Goal: Information Seeking & Learning: Learn about a topic

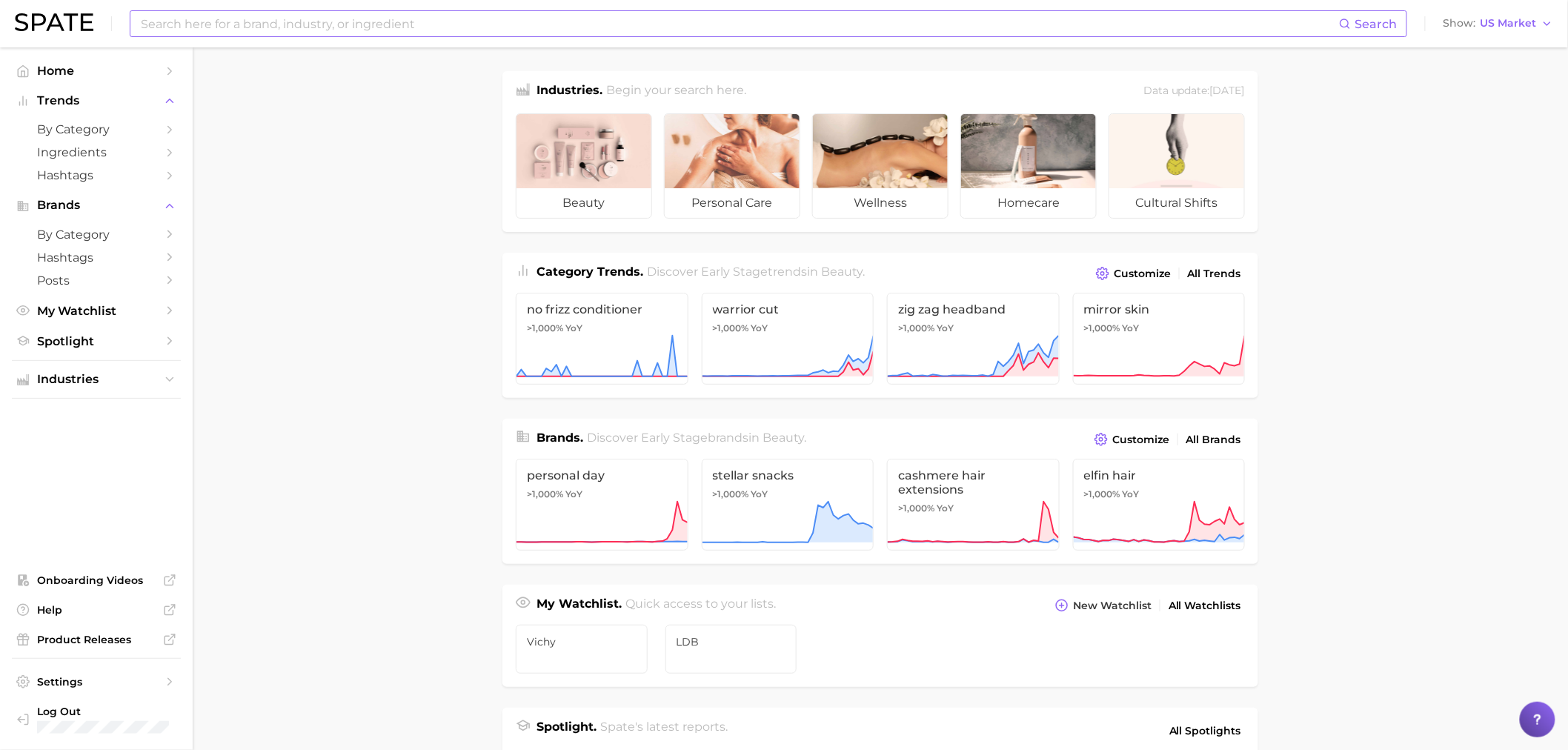
click at [295, 33] on input at bounding box center [739, 24] width 1200 height 25
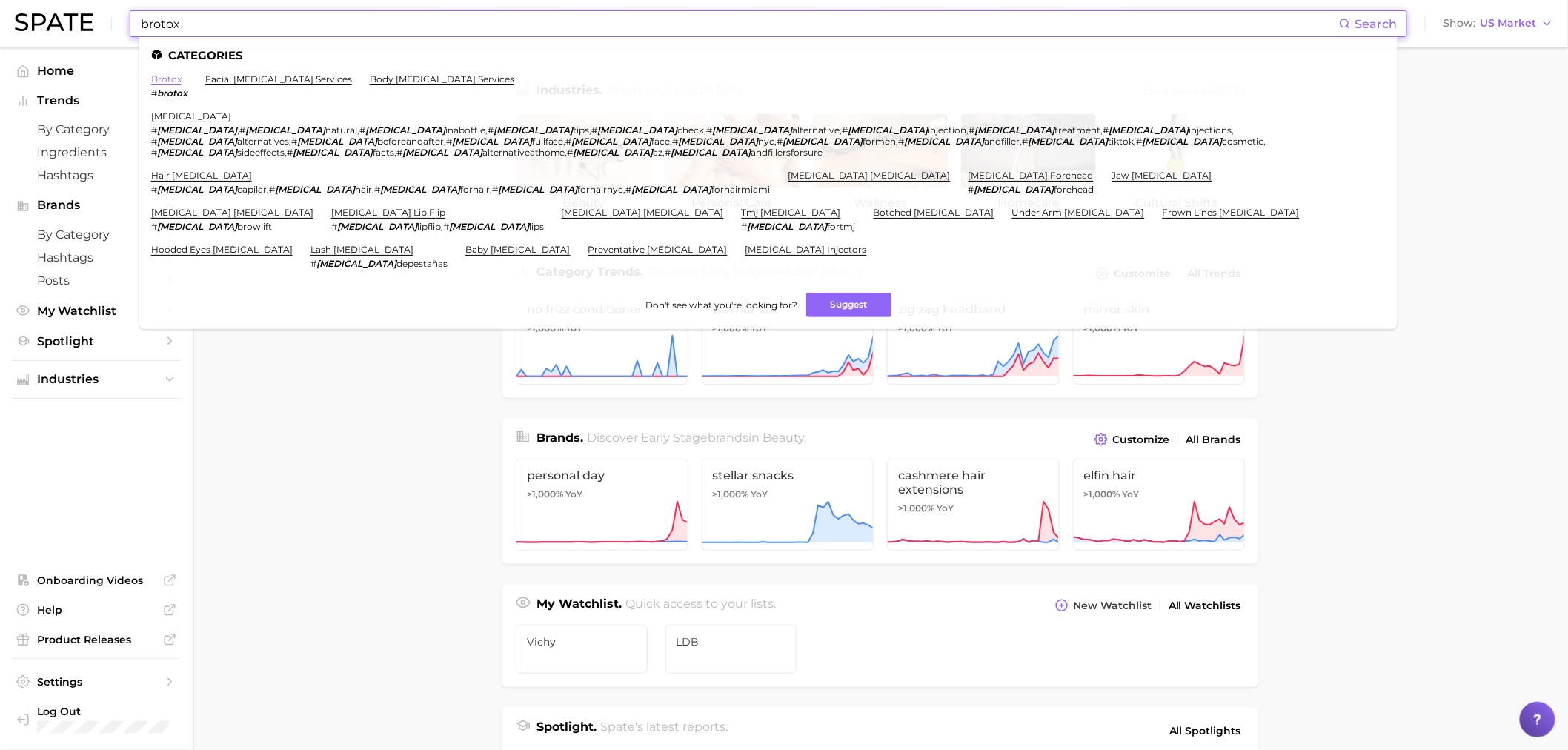
type input "brotox"
click at [159, 77] on link "brotox" at bounding box center [166, 79] width 30 height 11
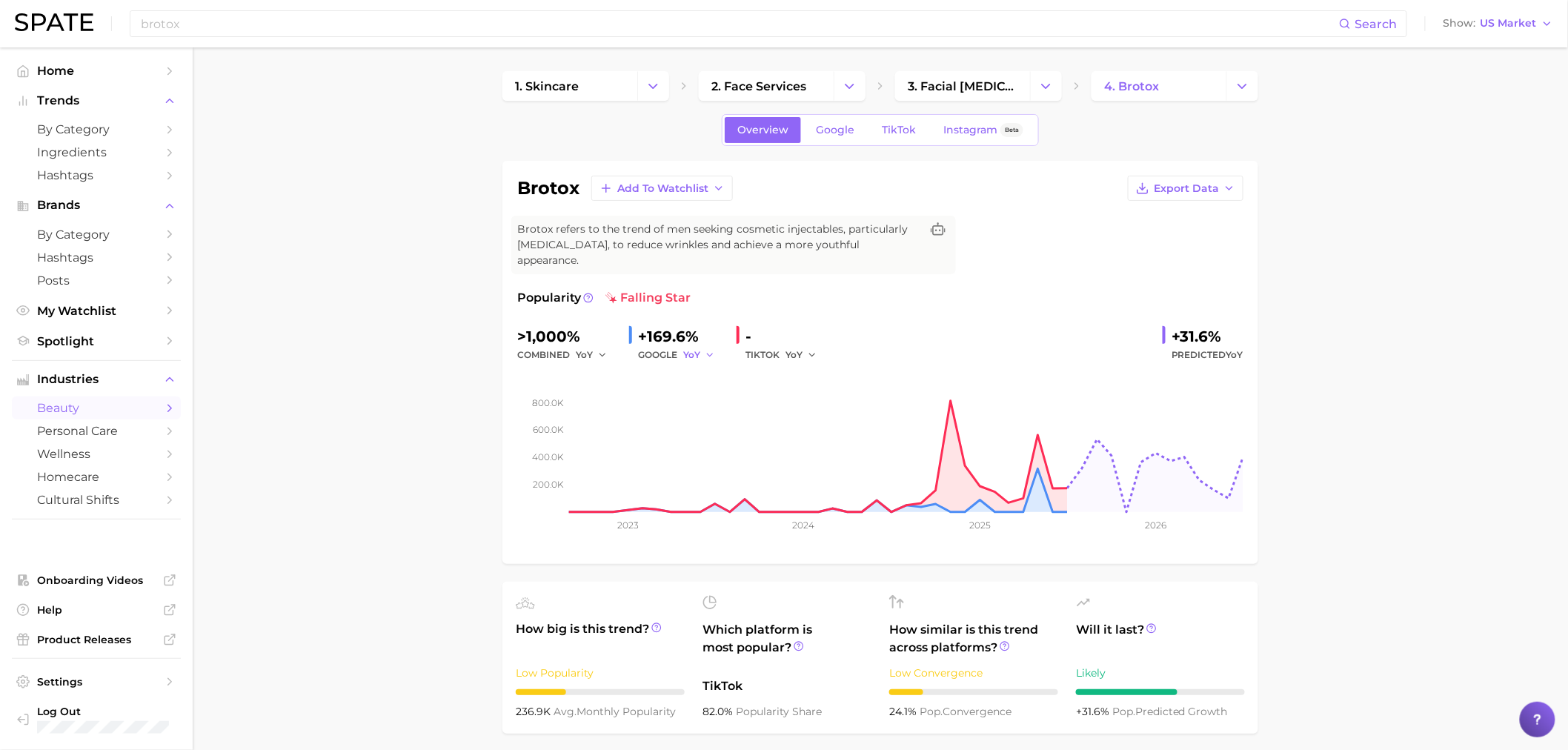
click at [704, 350] on icon "button" at bounding box center [710, 355] width 10 height 10
click at [723, 392] on button "QoQ" at bounding box center [765, 406] width 163 height 27
click at [713, 350] on icon "button" at bounding box center [713, 355] width 10 height 10
click at [722, 419] on button "MoM" at bounding box center [765, 432] width 163 height 27
click at [716, 346] on button "MoM" at bounding box center [702, 355] width 37 height 18
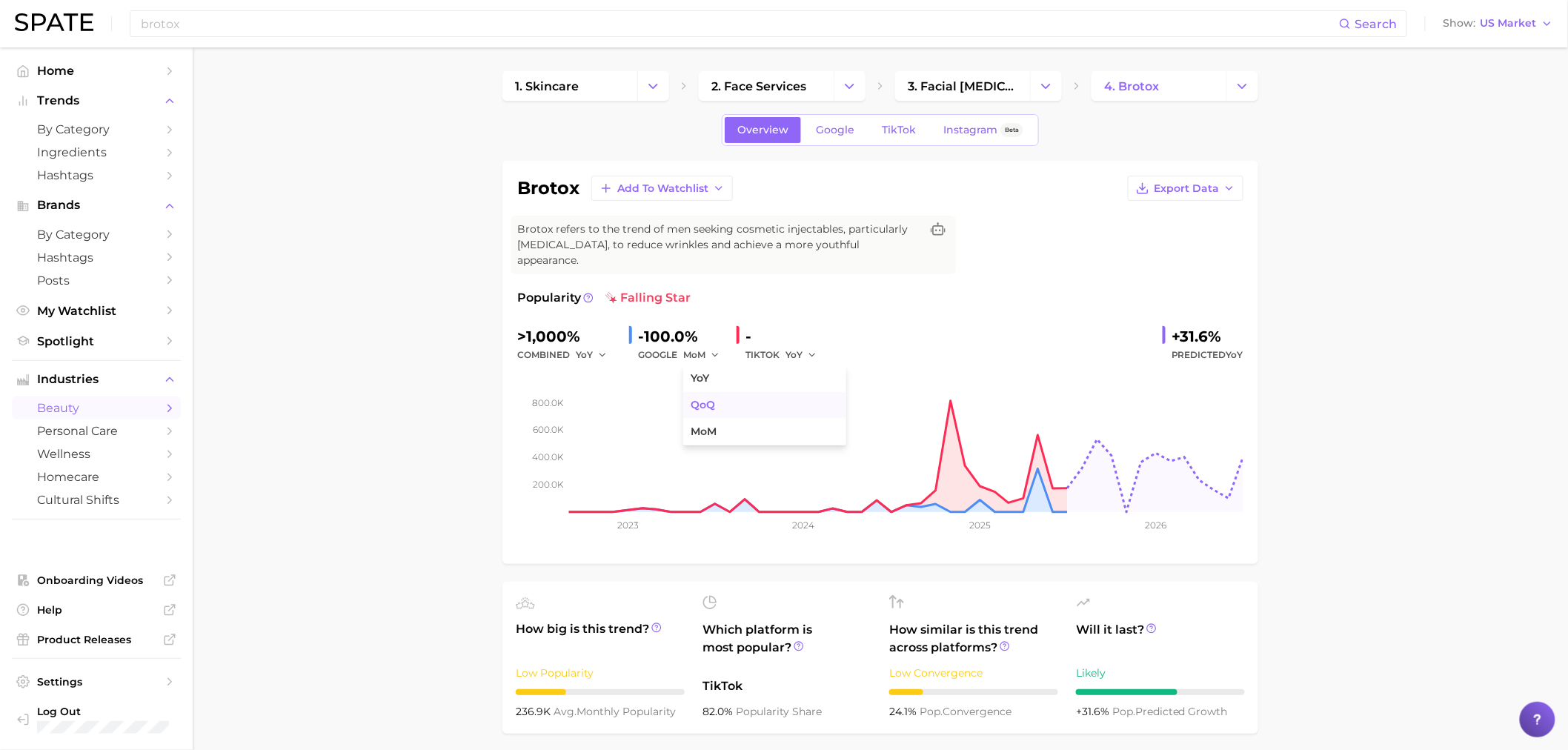
click at [713, 399] on span "QoQ" at bounding box center [703, 405] width 25 height 13
click at [805, 346] on button "YoY" at bounding box center [801, 355] width 32 height 18
click at [832, 392] on button "QoQ" at bounding box center [867, 406] width 163 height 27
click at [817, 350] on icon "button" at bounding box center [816, 355] width 10 height 10
click at [814, 426] on span "MoM" at bounding box center [806, 432] width 26 height 13
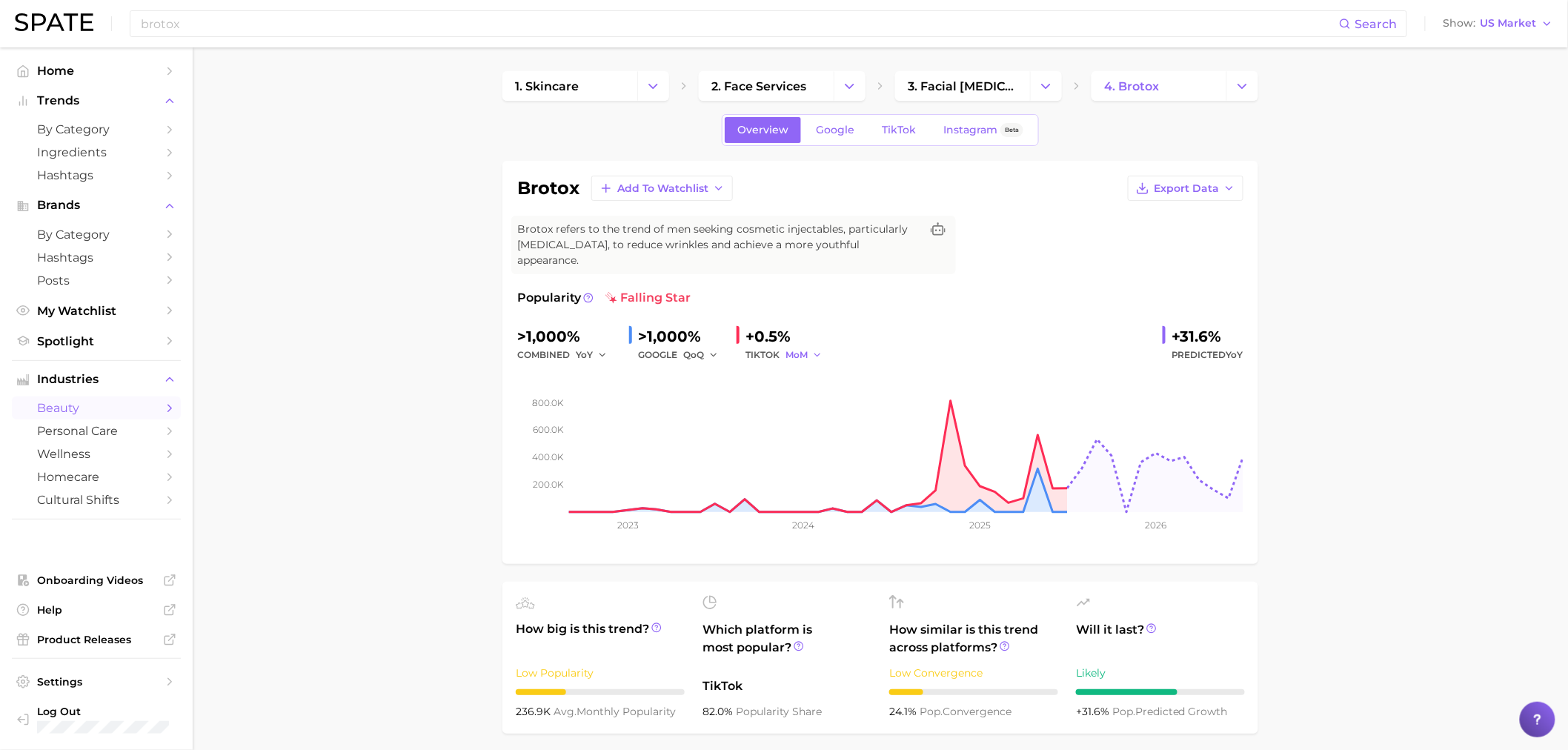
click at [812, 350] on icon "button" at bounding box center [817, 355] width 10 height 10
click at [827, 365] on button "YoY" at bounding box center [867, 379] width 163 height 27
click at [708, 350] on icon "button" at bounding box center [713, 355] width 10 height 10
click at [719, 365] on button "YoY" at bounding box center [765, 379] width 163 height 27
click at [812, 353] on polyline "button" at bounding box center [812, 354] width 5 height 2
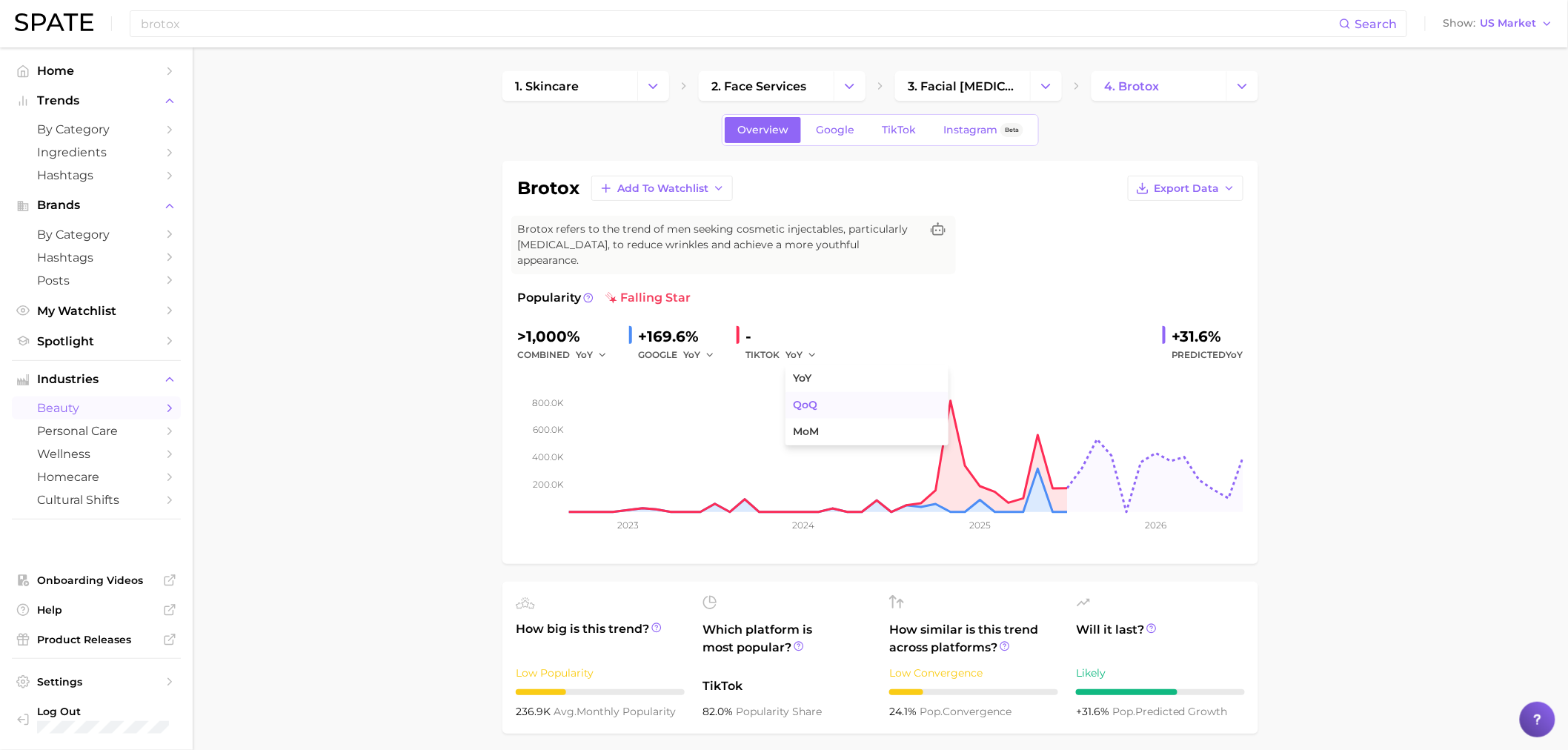
click at [818, 392] on button "QoQ" at bounding box center [867, 406] width 163 height 27
drag, startPoint x: 379, startPoint y: 268, endPoint x: 372, endPoint y: 168, distance: 100.2
click at [704, 350] on icon "button" at bounding box center [710, 355] width 10 height 10
click at [706, 399] on span "QoQ" at bounding box center [703, 405] width 25 height 13
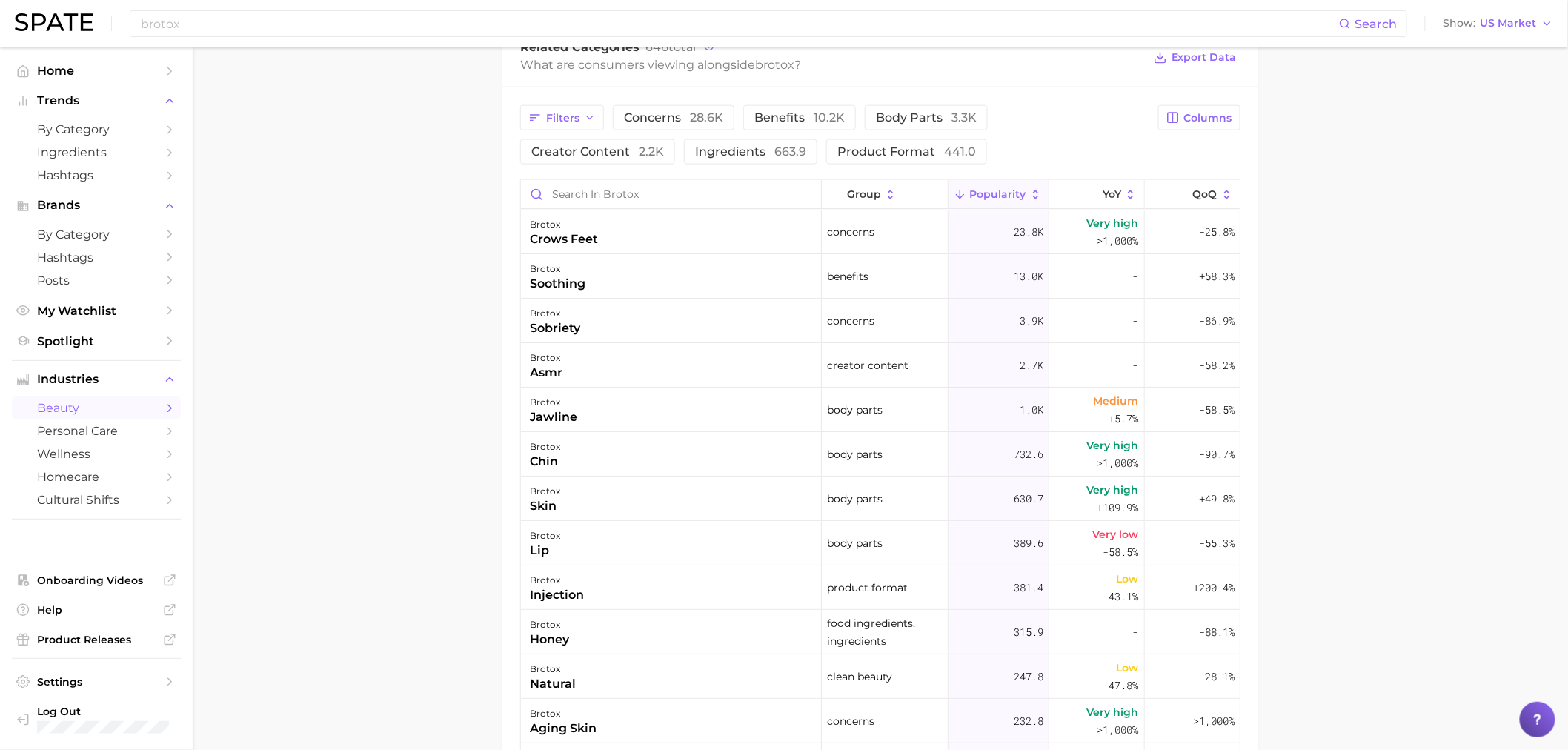
scroll to position [48, 0]
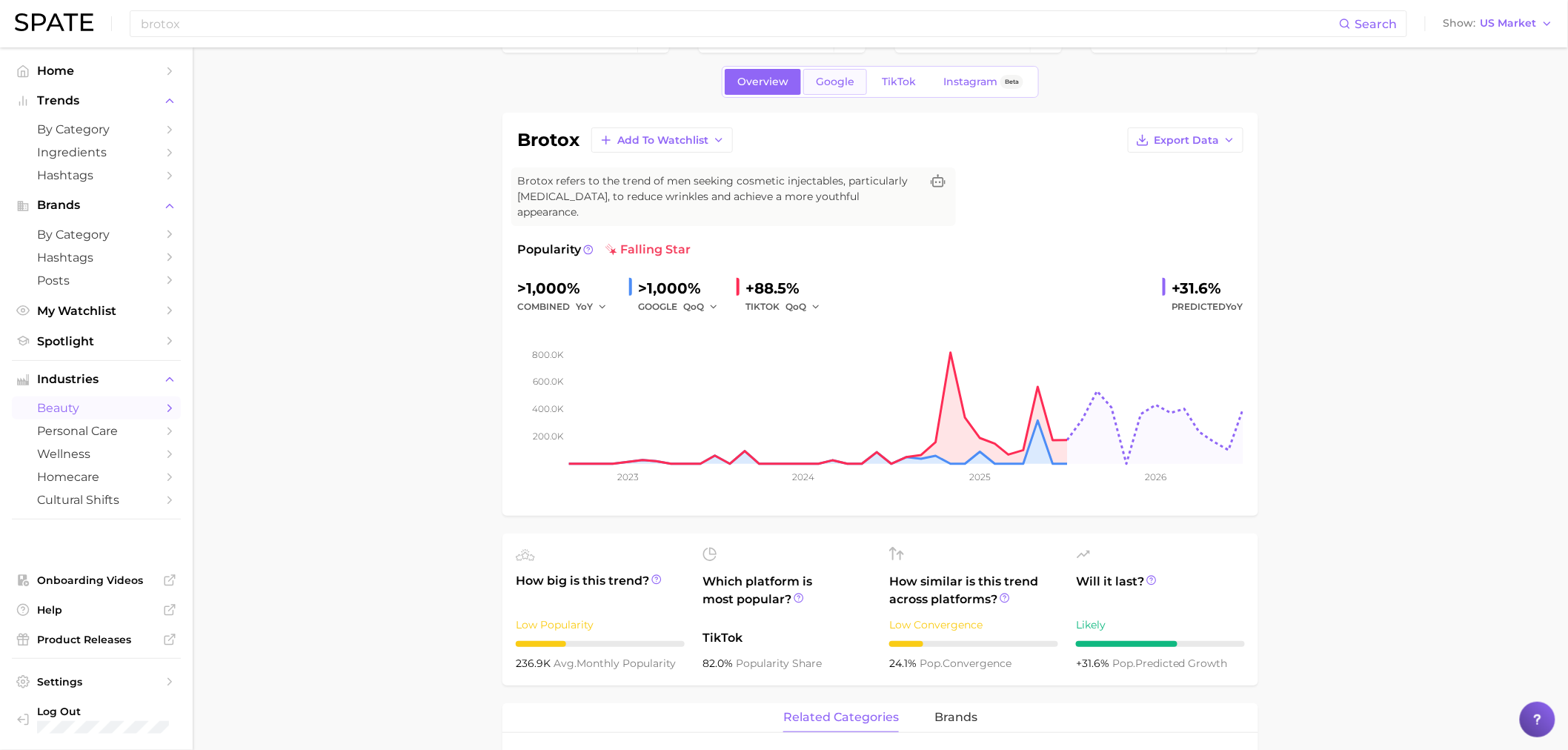
click at [823, 80] on span "Google" at bounding box center [835, 82] width 39 height 13
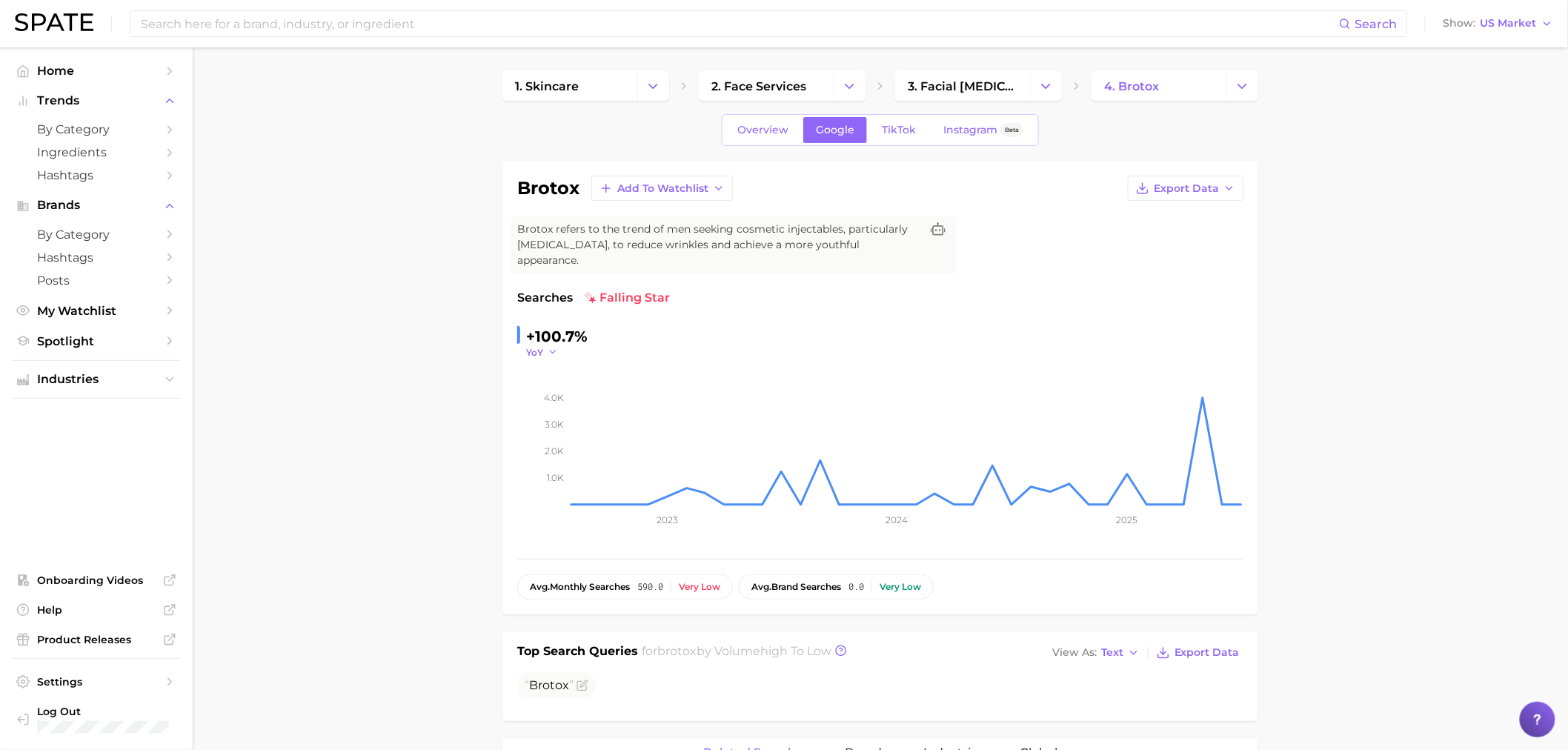
click at [556, 347] on icon "button" at bounding box center [553, 352] width 10 height 10
click at [551, 394] on span "QoQ" at bounding box center [545, 400] width 25 height 13
click at [547, 346] on button "QoQ" at bounding box center [544, 352] width 36 height 13
click at [560, 414] on button "MoM" at bounding box center [607, 427] width 163 height 27
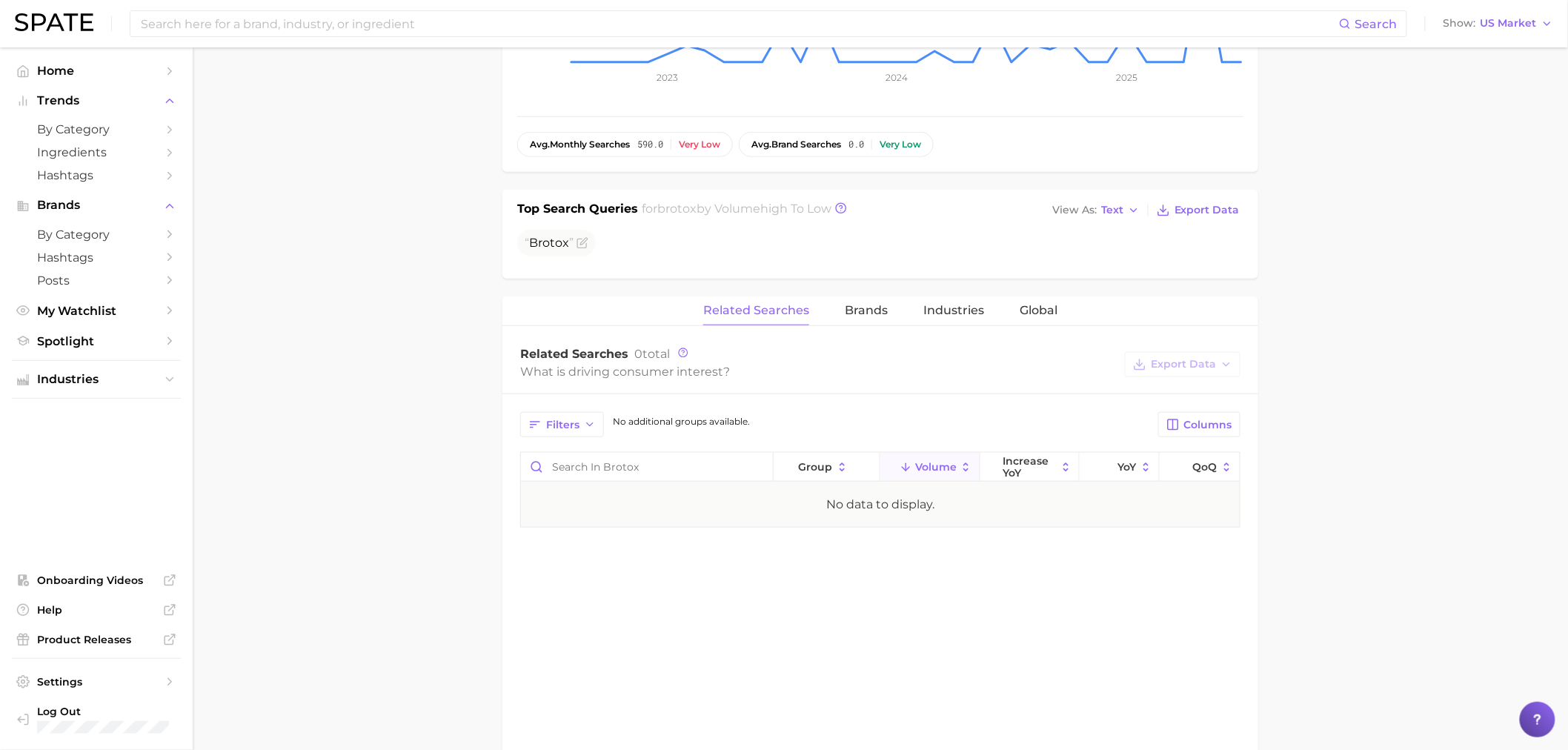
scroll to position [346, 0]
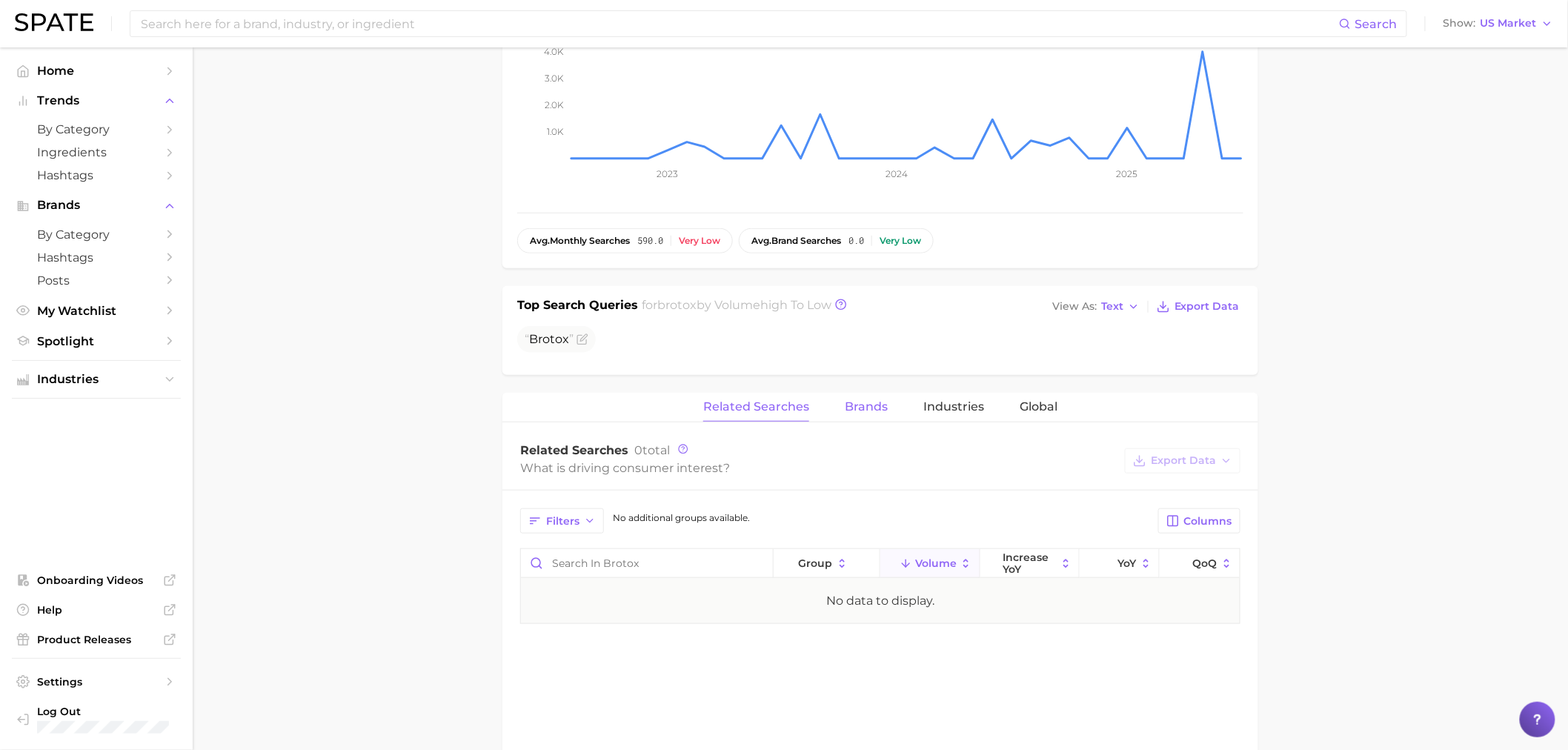
click at [871, 400] on span "Brands" at bounding box center [867, 407] width 43 height 13
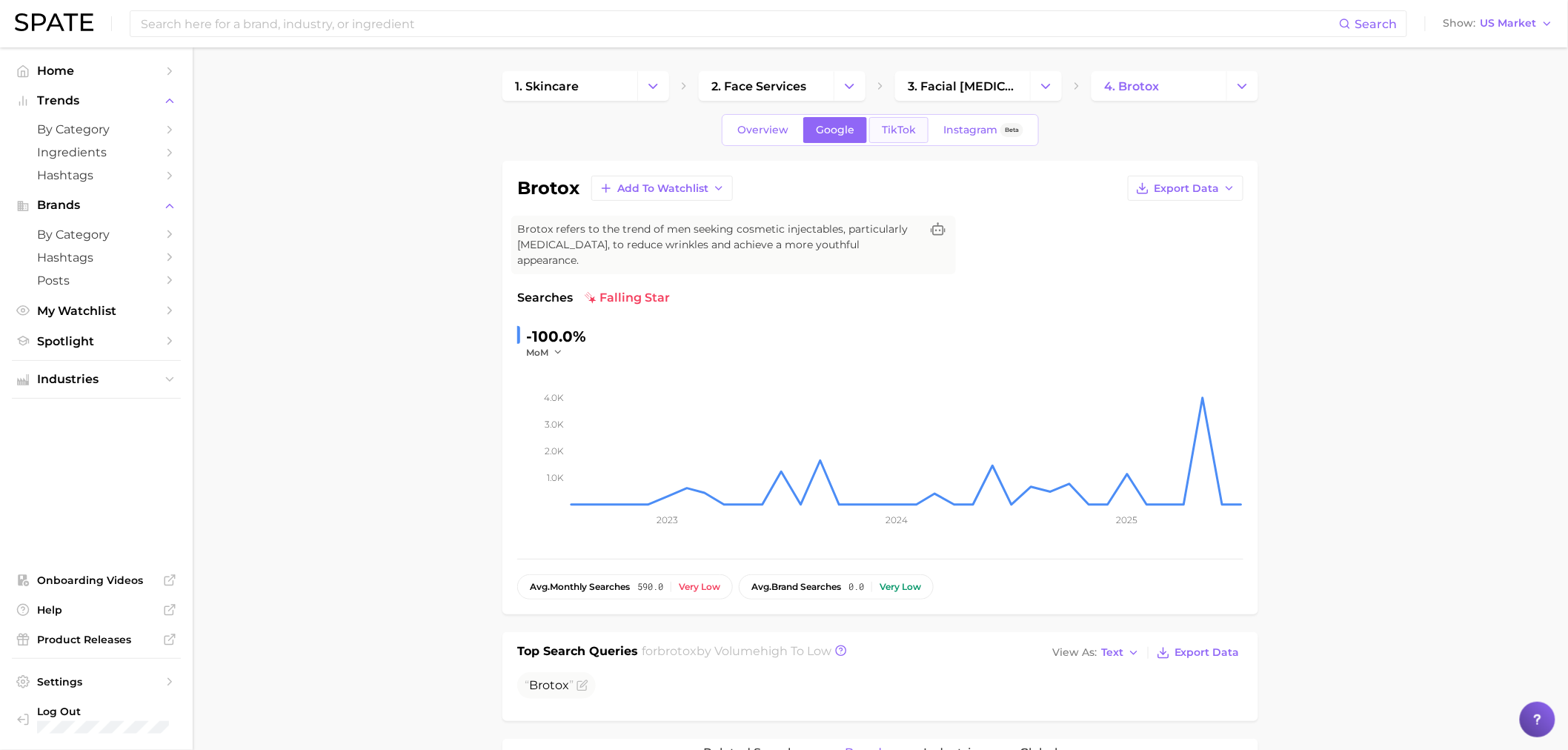
click at [901, 135] on span "TikTok" at bounding box center [899, 129] width 34 height 13
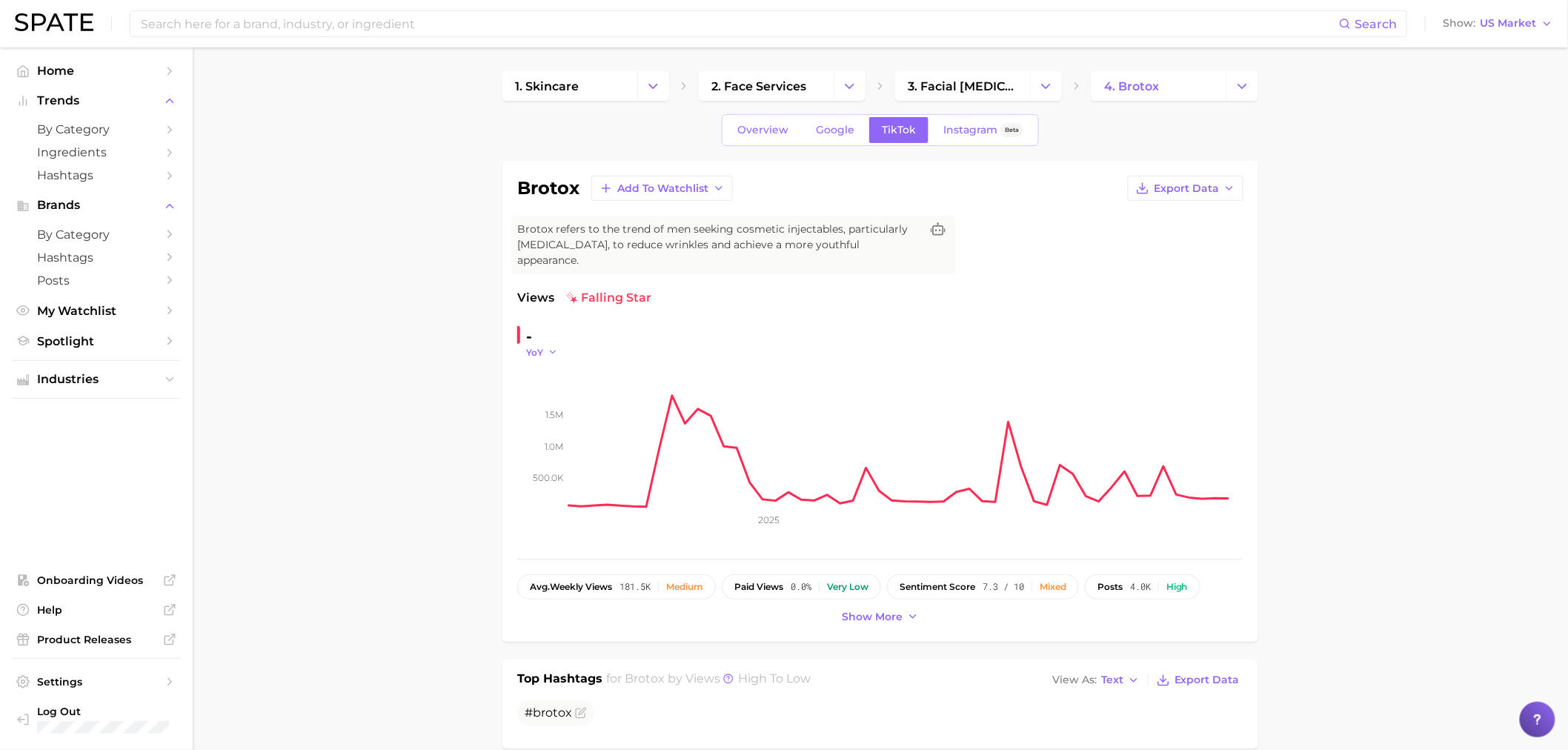
click at [554, 347] on icon "button" at bounding box center [553, 352] width 10 height 10
click at [596, 387] on button "QoQ" at bounding box center [607, 400] width 163 height 27
click at [559, 347] on icon "button" at bounding box center [556, 352] width 10 height 10
click at [562, 363] on button "YoY" at bounding box center [607, 374] width 163 height 27
click at [561, 346] on div "YoY" at bounding box center [547, 352] width 42 height 13
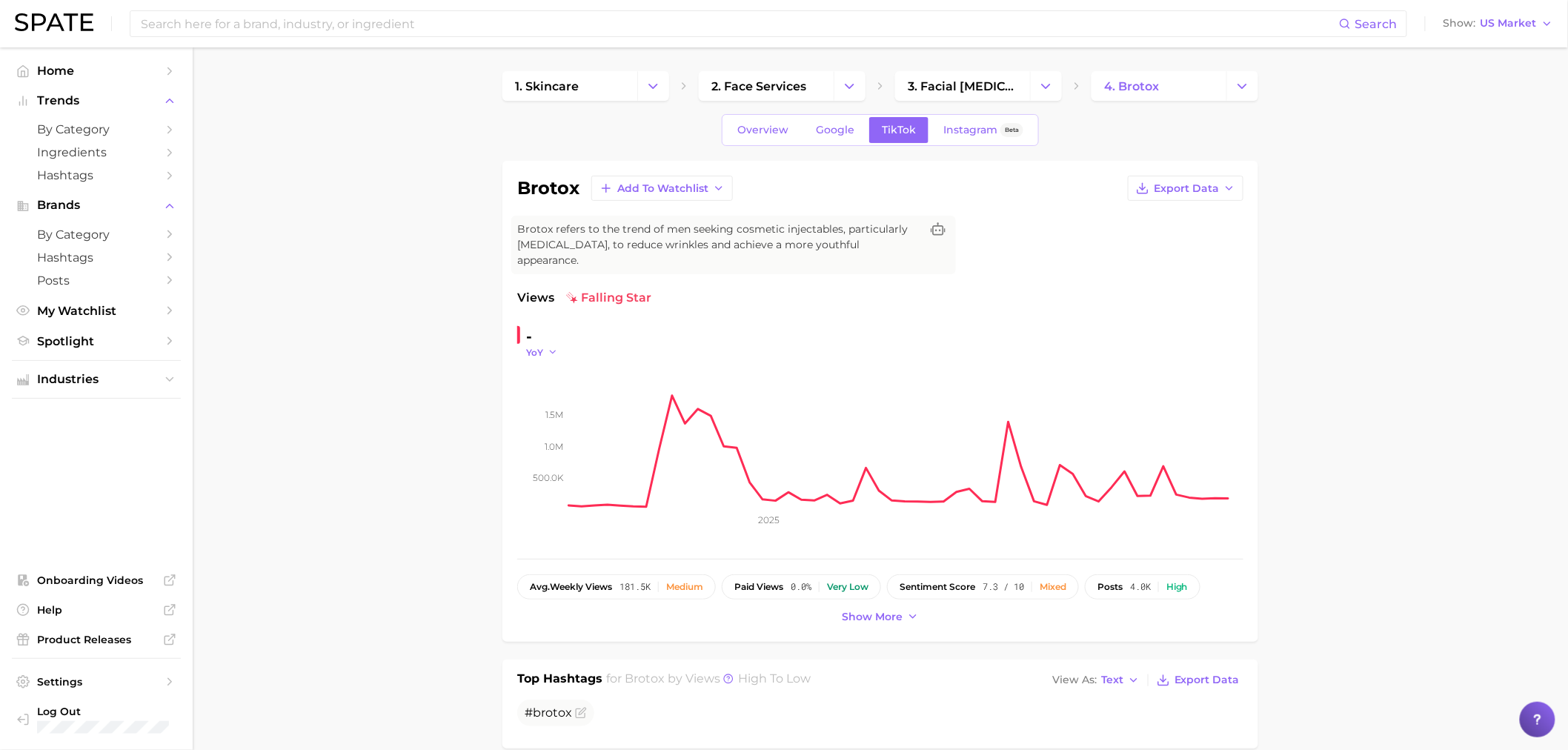
click at [552, 347] on icon "button" at bounding box center [553, 352] width 10 height 10
click at [553, 387] on button "QoQ" at bounding box center [607, 400] width 163 height 27
click at [544, 359] on icon "500.0k 1.0m 1.5m 2025" at bounding box center [880, 451] width 726 height 185
click at [551, 347] on icon "button" at bounding box center [556, 352] width 10 height 10
click at [565, 414] on button "MoM" at bounding box center [607, 427] width 163 height 27
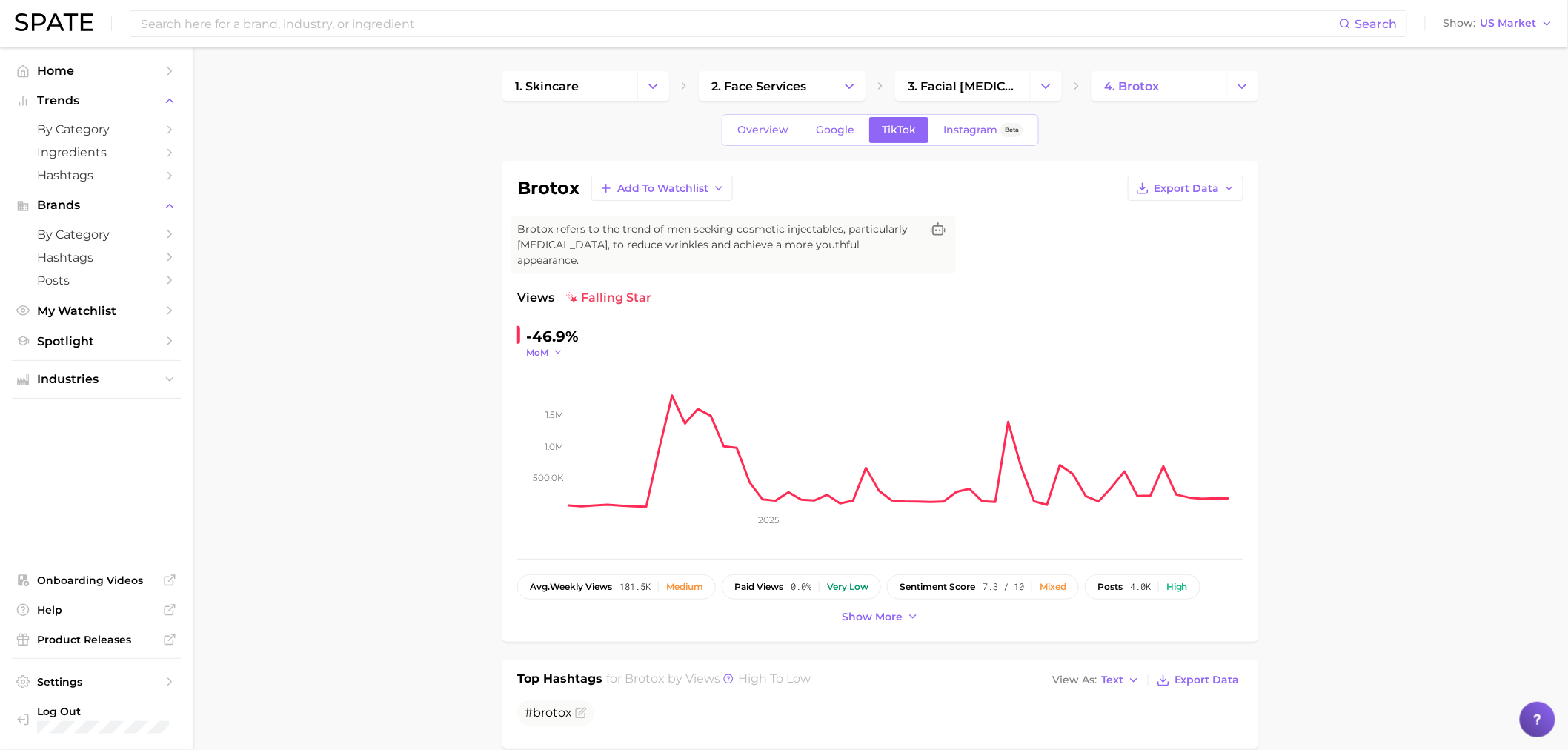
click at [547, 346] on span "MoM" at bounding box center [537, 352] width 22 height 13
click at [537, 447] on span "WoW" at bounding box center [547, 453] width 29 height 13
click at [566, 346] on div "WoW" at bounding box center [547, 352] width 42 height 13
click at [556, 347] on icon "button" at bounding box center [562, 352] width 10 height 10
click at [575, 414] on button "MoM" at bounding box center [607, 427] width 163 height 27
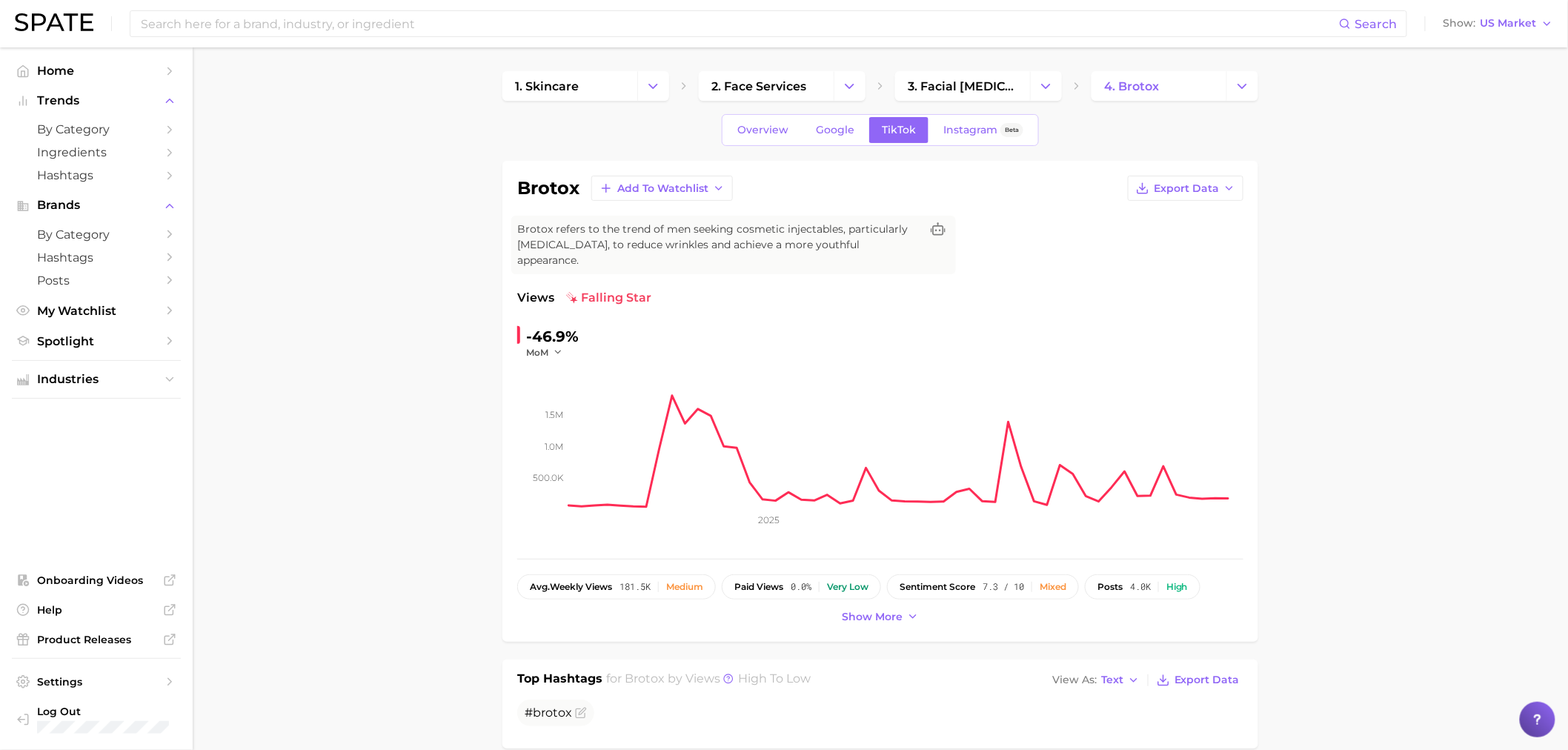
click at [550, 329] on div "-46.9%" at bounding box center [552, 336] width 53 height 24
click at [887, 611] on span "Show more" at bounding box center [873, 617] width 61 height 13
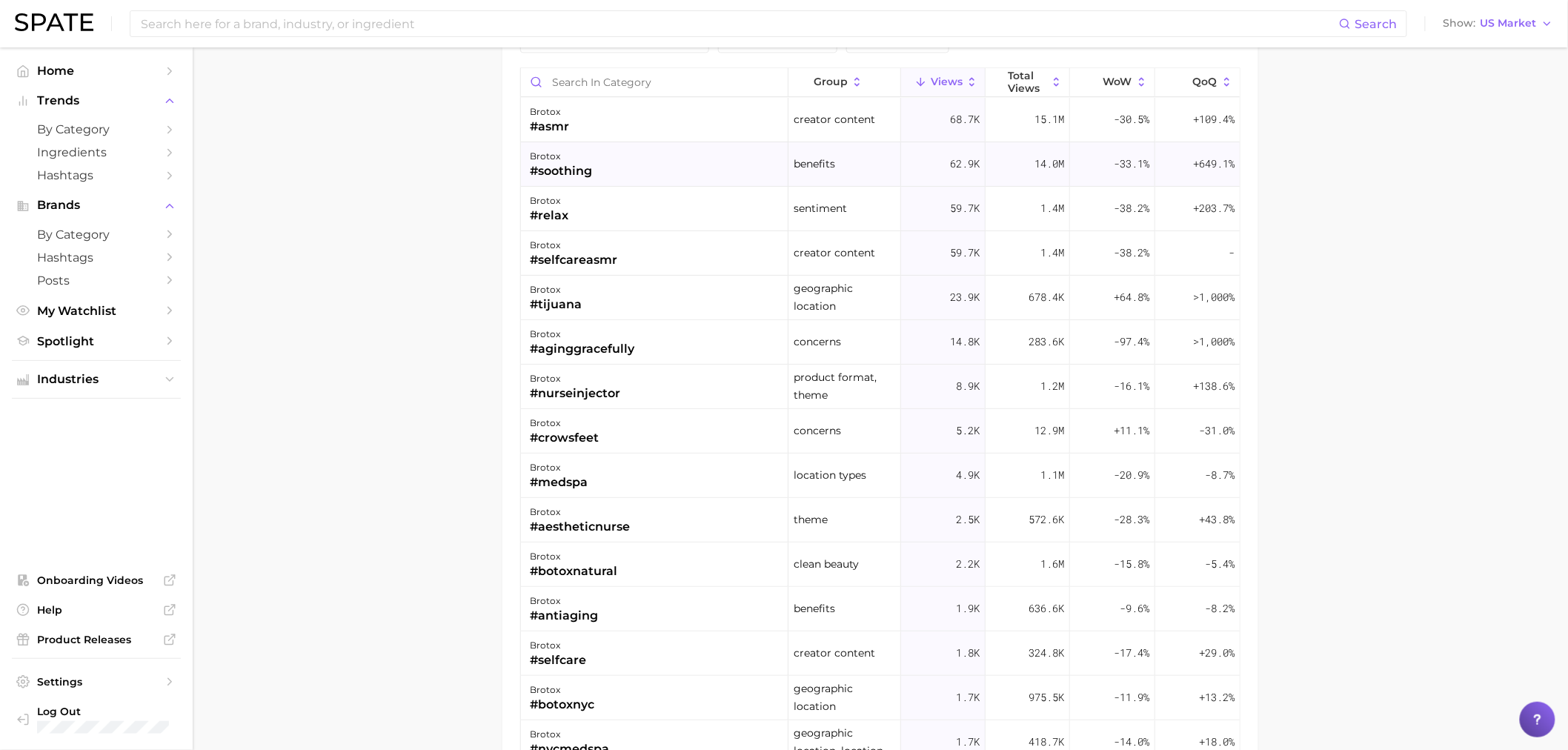
scroll to position [993, 0]
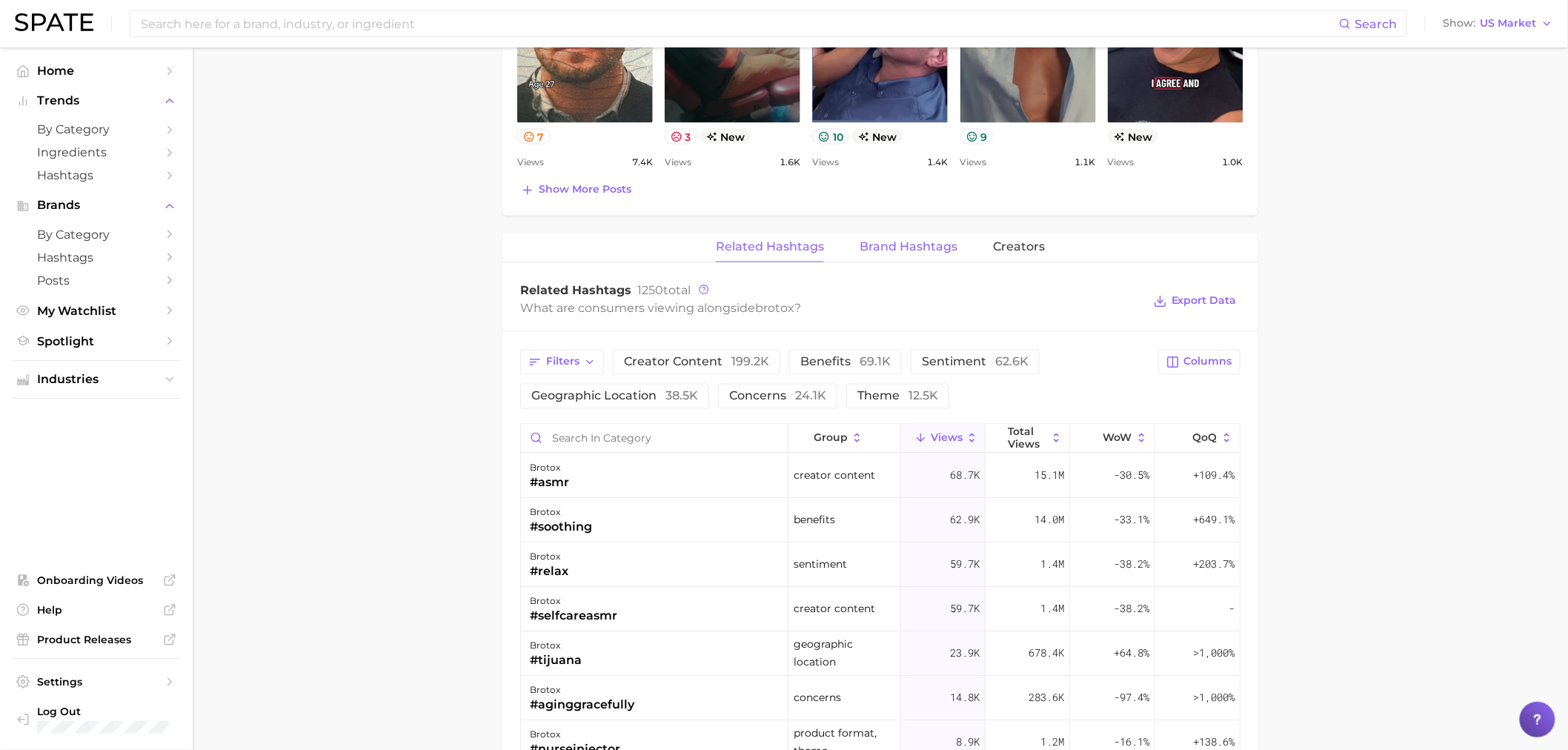
click at [919, 241] on span "Brand Hashtags" at bounding box center [909, 248] width 98 height 13
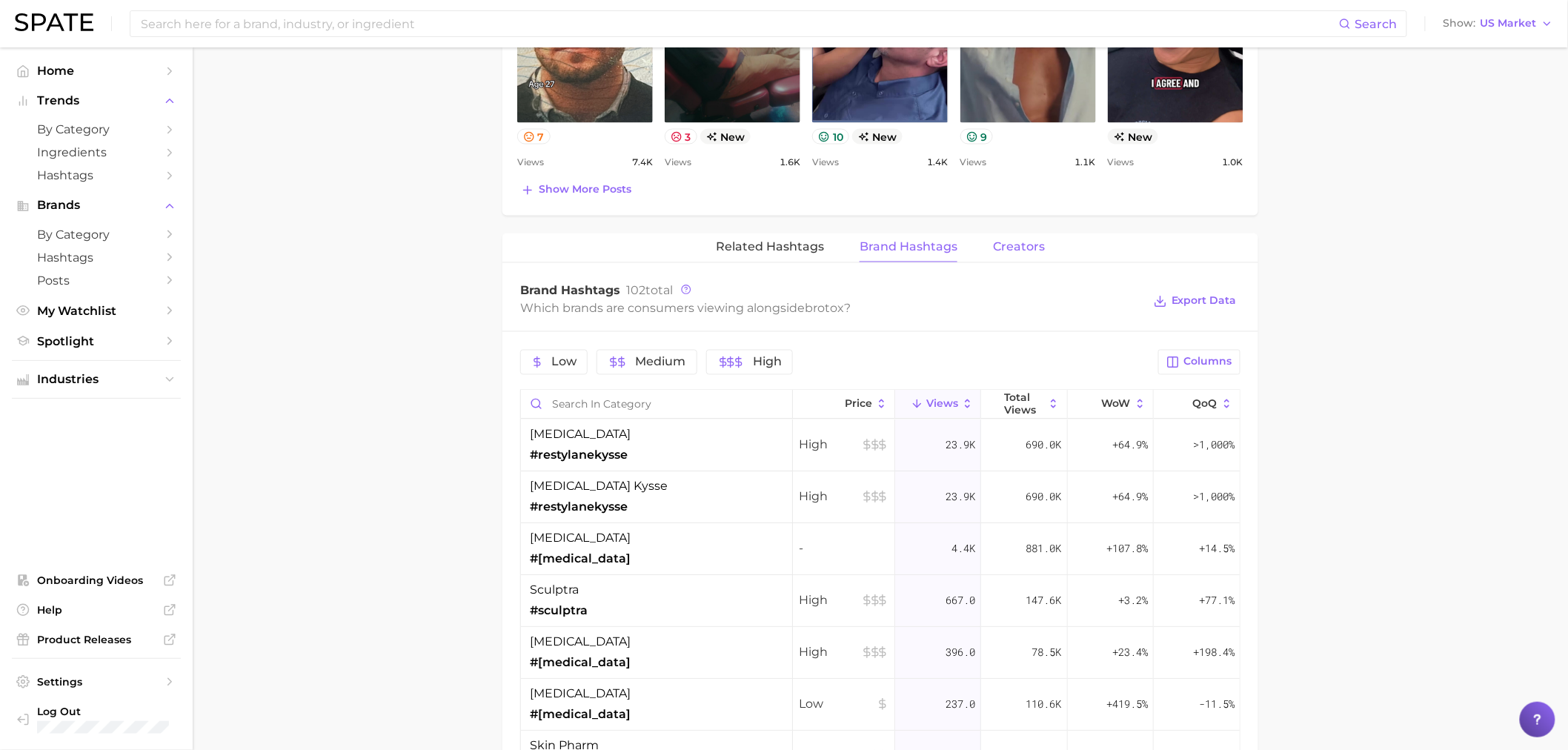
click at [1018, 241] on span "Creators" at bounding box center [1019, 248] width 52 height 13
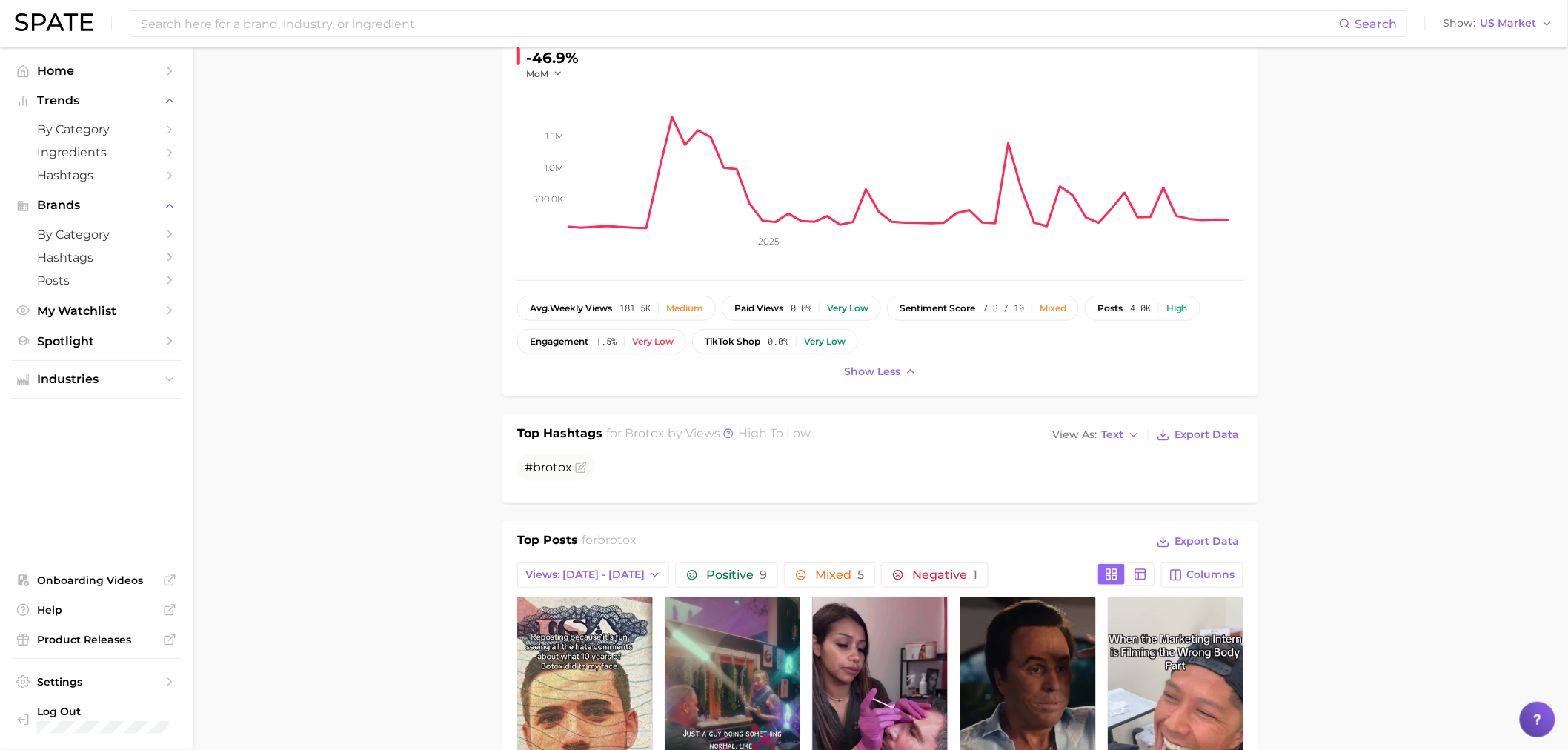
scroll to position [636, 0]
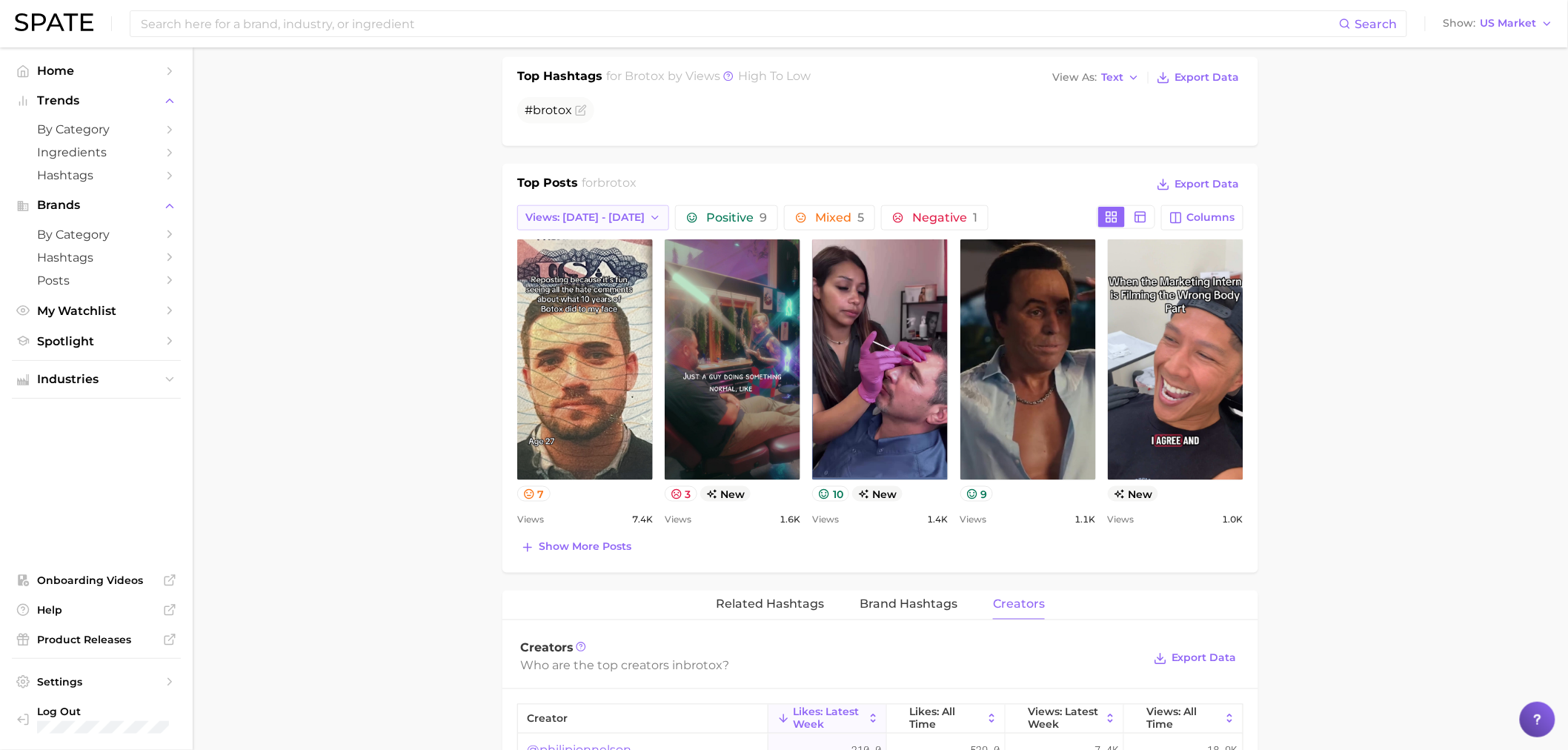
click at [603, 205] on button "Views: Aug 31 - Sep 7" at bounding box center [593, 218] width 152 height 25
click at [630, 259] on button "Views: Aug 24 - 31" at bounding box center [598, 272] width 163 height 27
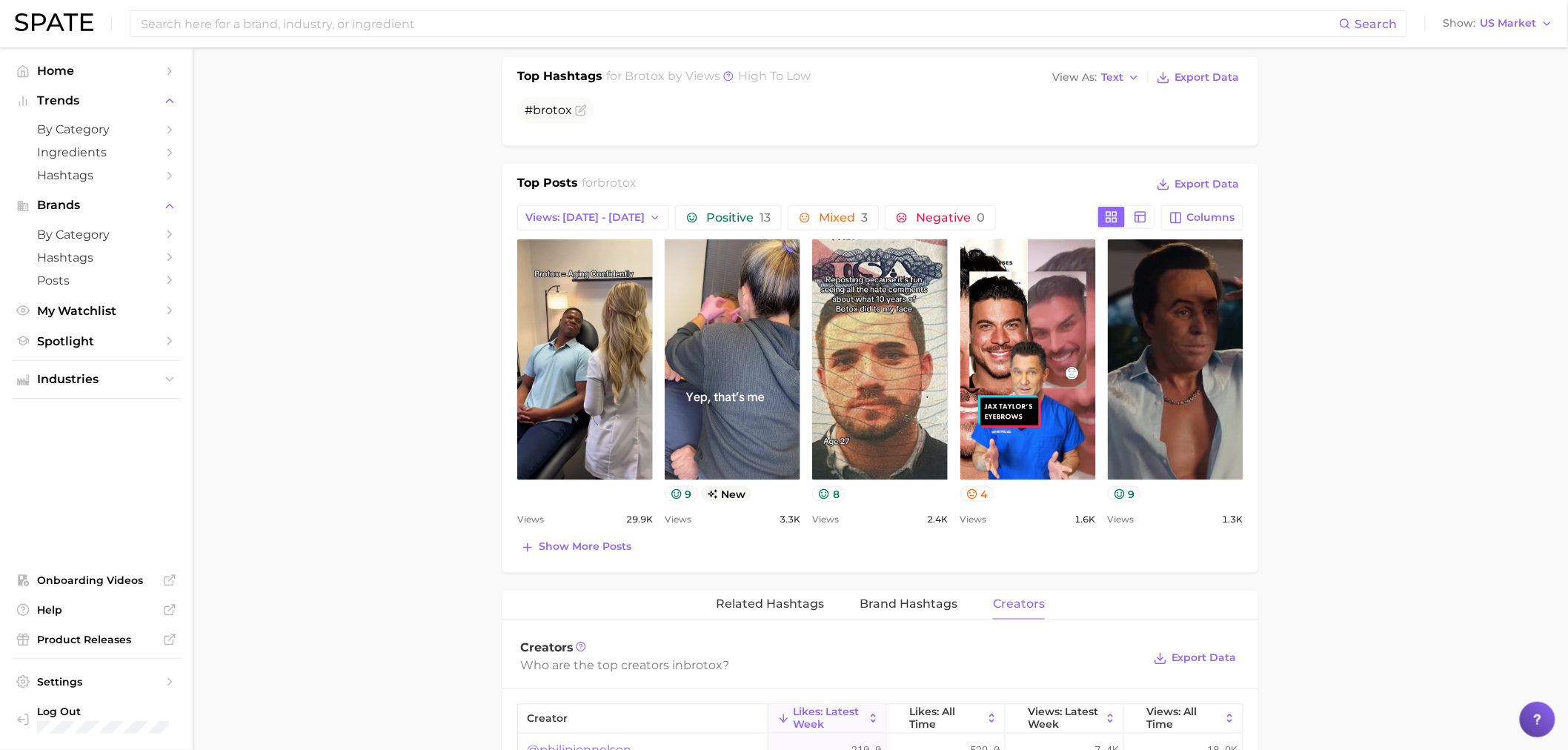
scroll to position [0, 0]
click at [620, 211] on span "Views: Aug 24 - 31" at bounding box center [585, 217] width 119 height 13
click at [568, 292] on span "Total Views" at bounding box center [555, 298] width 61 height 13
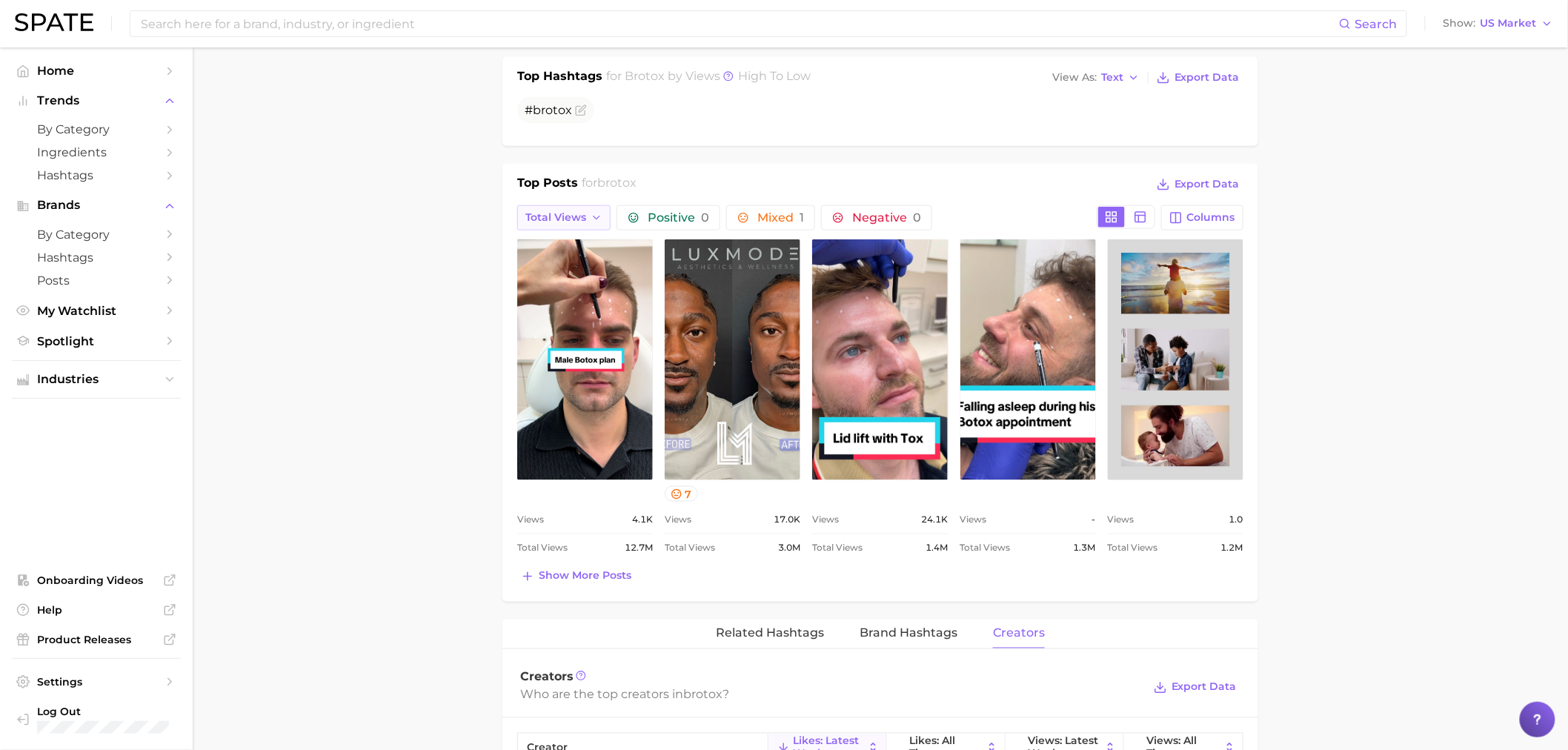
click at [578, 211] on span "Total Views" at bounding box center [556, 217] width 61 height 13
click at [583, 266] on span "Views: Aug 24 - 31" at bounding box center [584, 272] width 119 height 13
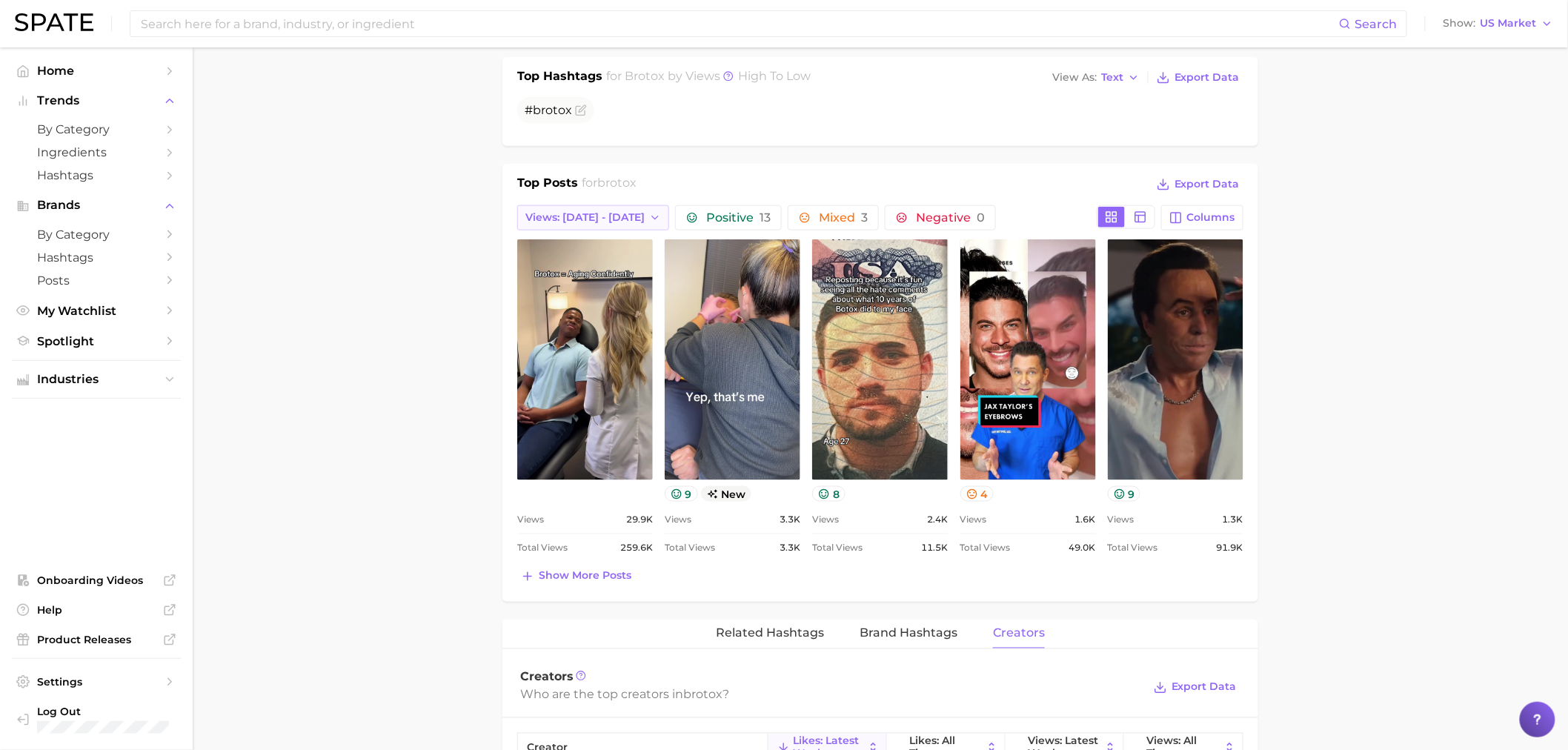
click at [620, 211] on span "Views: Aug 24 - 31" at bounding box center [585, 217] width 119 height 13
click at [620, 239] on span "Views: Aug 31 - Sep 7" at bounding box center [584, 245] width 119 height 13
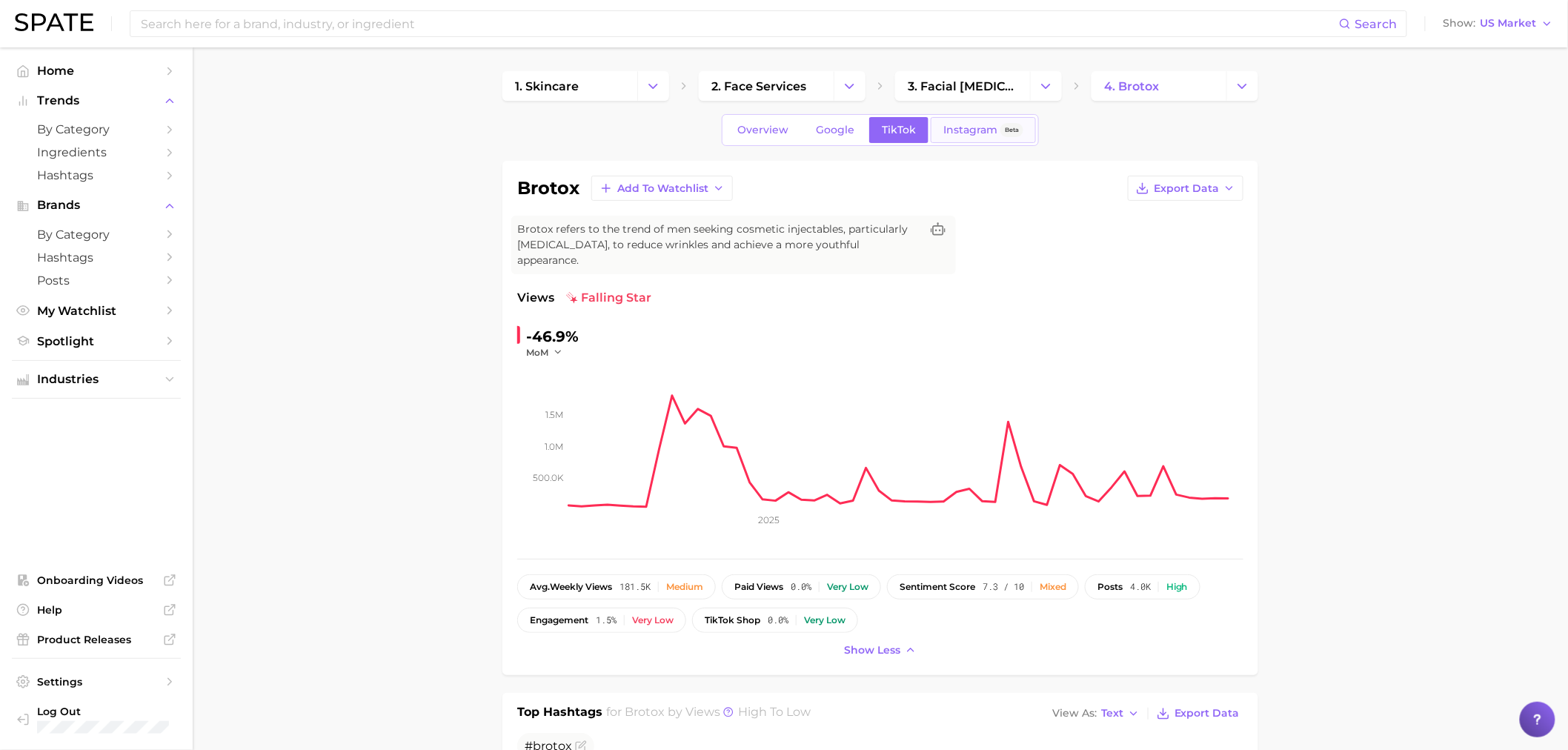
click at [945, 120] on link "Instagram Beta" at bounding box center [983, 129] width 105 height 26
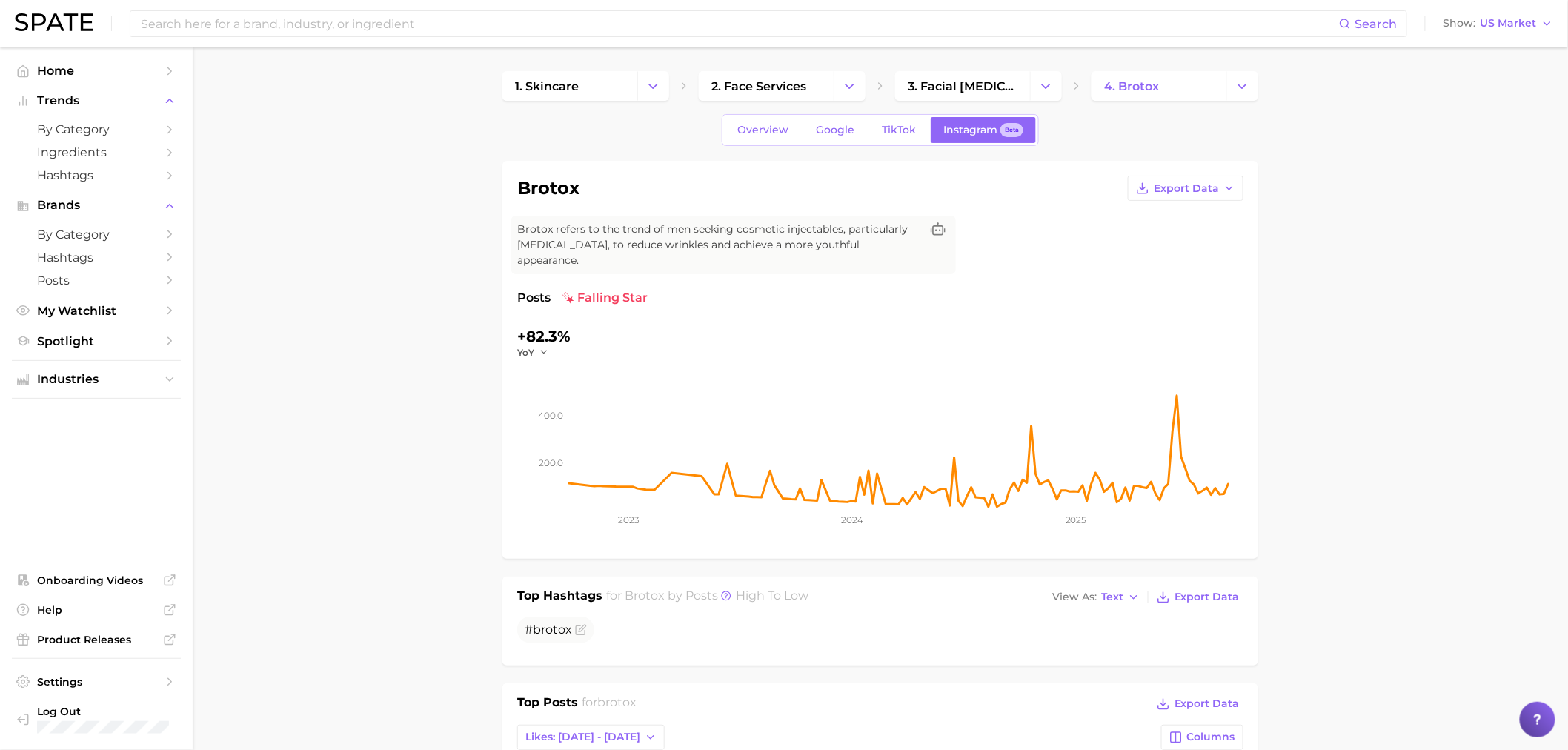
drag, startPoint x: 538, startPoint y: 331, endPoint x: 541, endPoint y: 342, distance: 11.4
click at [539, 347] on icon "button" at bounding box center [544, 352] width 10 height 10
click at [554, 390] on button "QoQ" at bounding box center [598, 400] width 163 height 27
click at [550, 347] on icon "button" at bounding box center [547, 352] width 10 height 10
click at [553, 414] on button "MoM" at bounding box center [598, 427] width 163 height 27
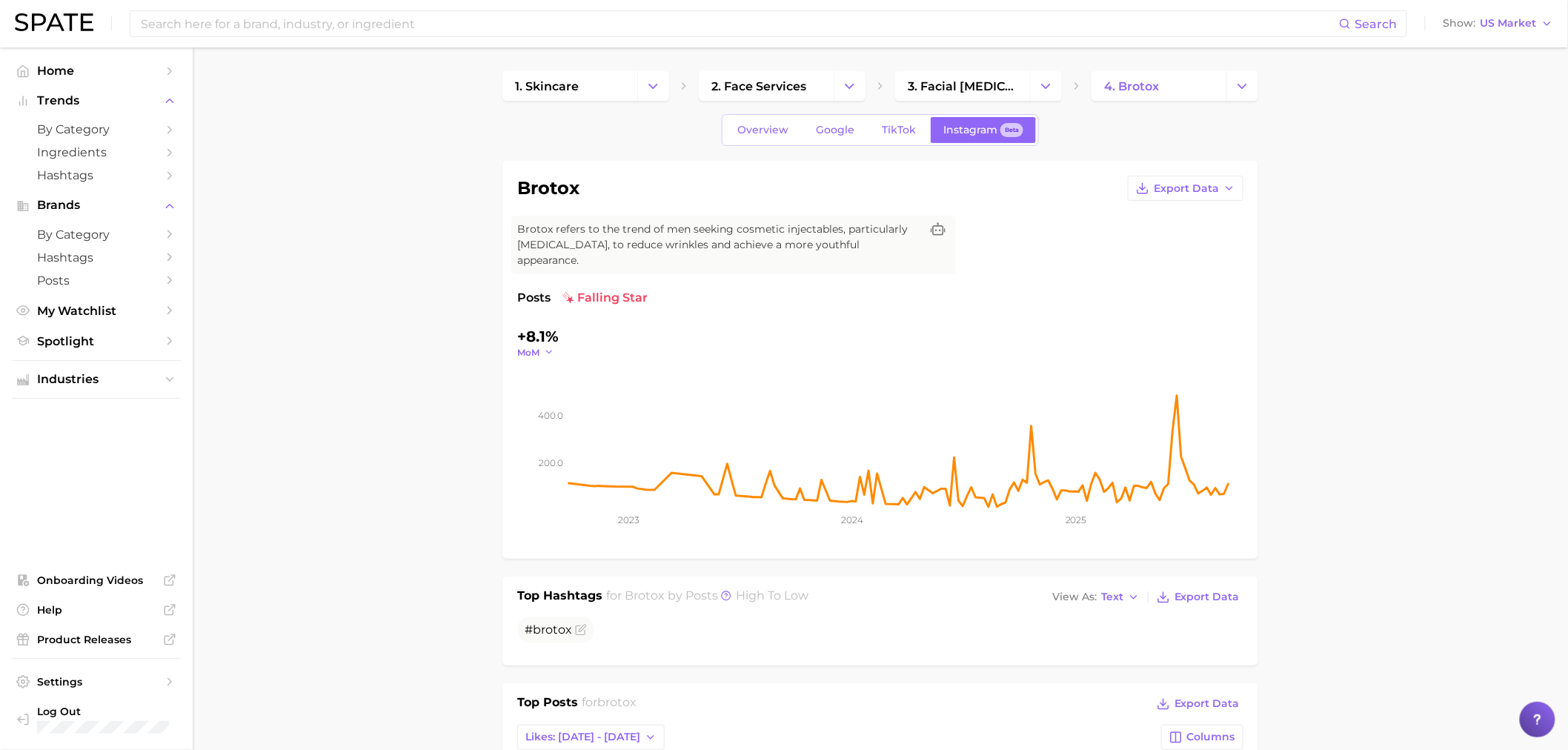
click at [547, 347] on icon "button" at bounding box center [549, 352] width 10 height 10
drag, startPoint x: 572, startPoint y: 434, endPoint x: 575, endPoint y: 423, distance: 11.4
click at [573, 440] on button "WoW" at bounding box center [598, 454] width 163 height 27
click at [544, 346] on button "WoW" at bounding box center [537, 352] width 41 height 13
click at [590, 363] on button "YoY" at bounding box center [598, 374] width 163 height 27
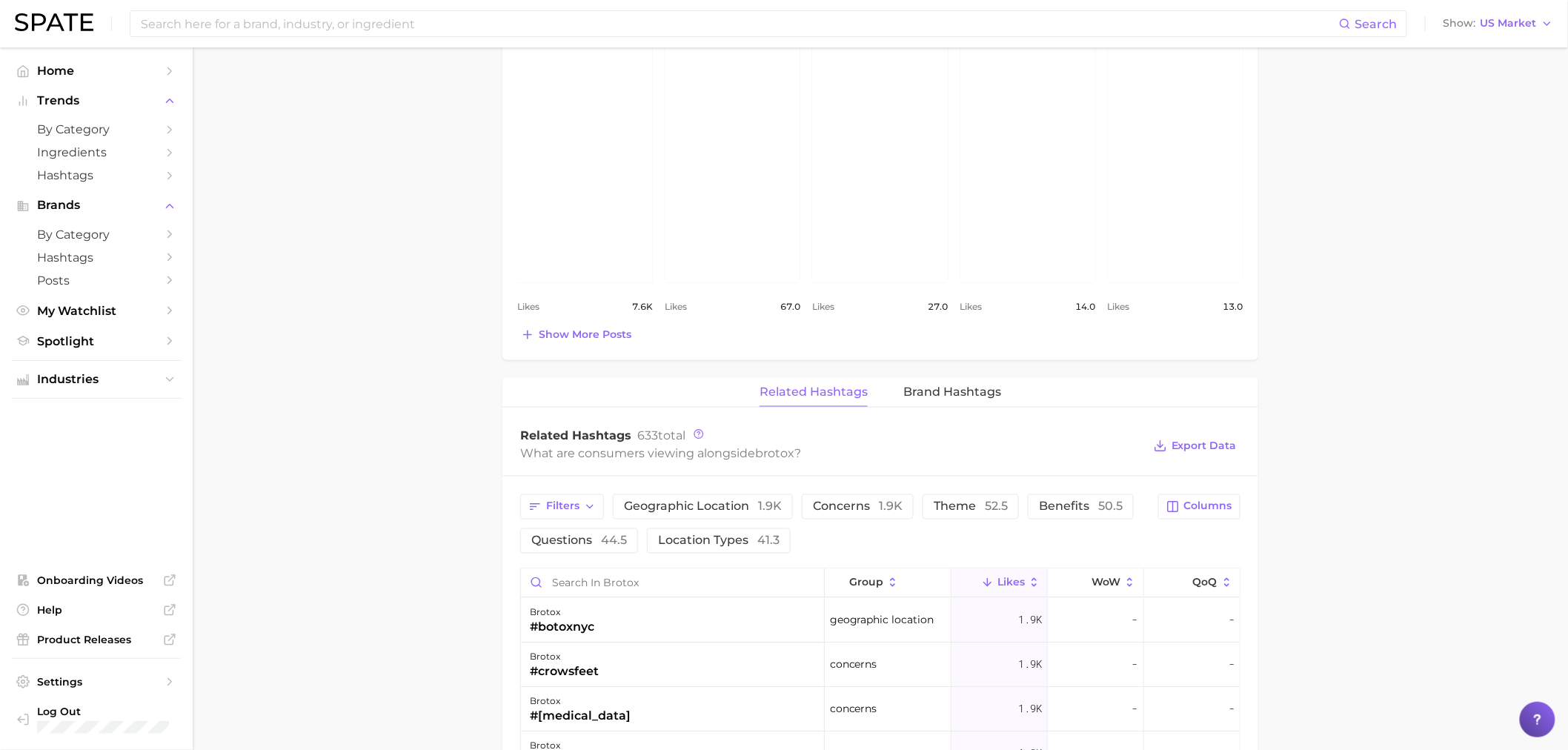
scroll to position [714, 0]
click at [935, 388] on button "Brand Hashtags" at bounding box center [952, 395] width 98 height 29
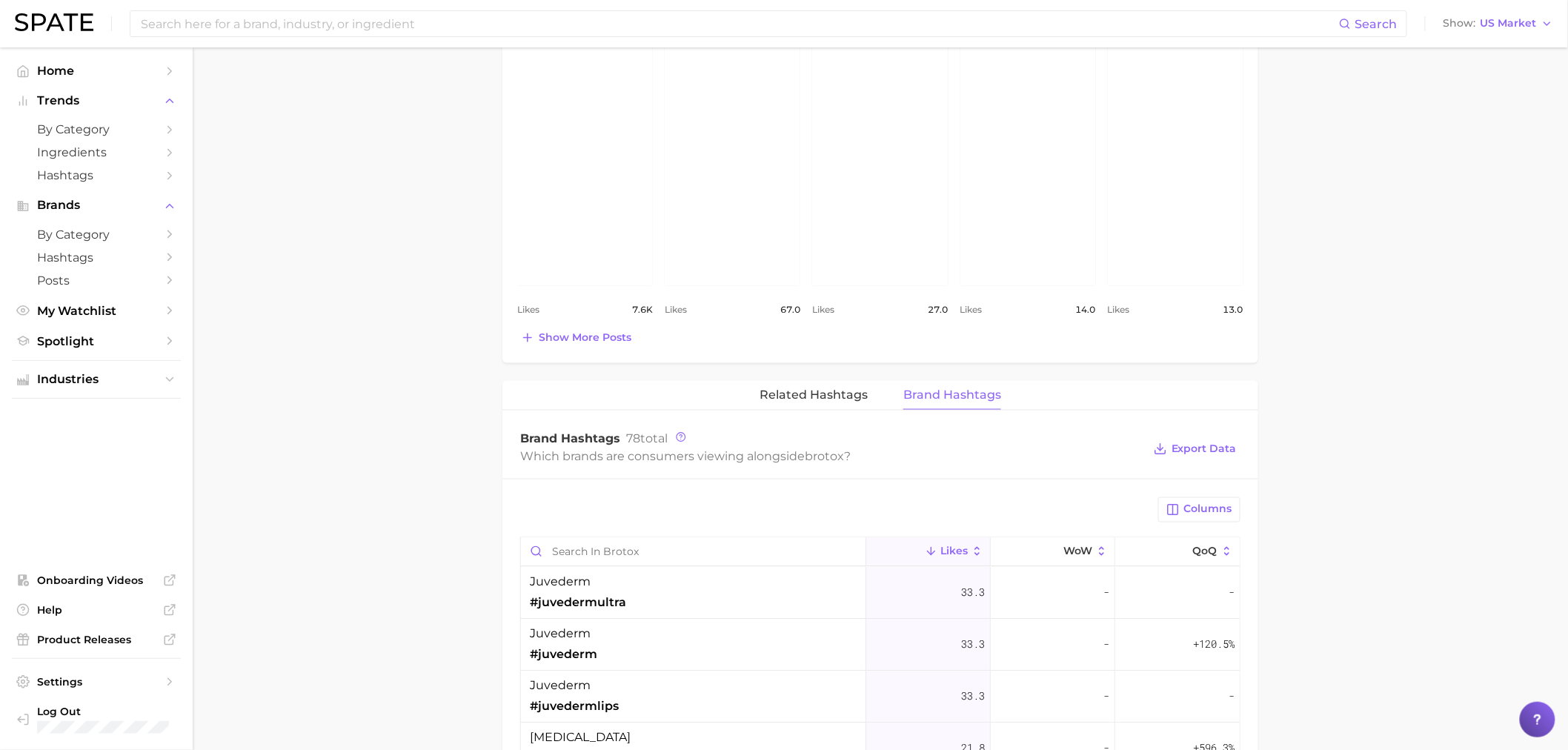
scroll to position [356, 0]
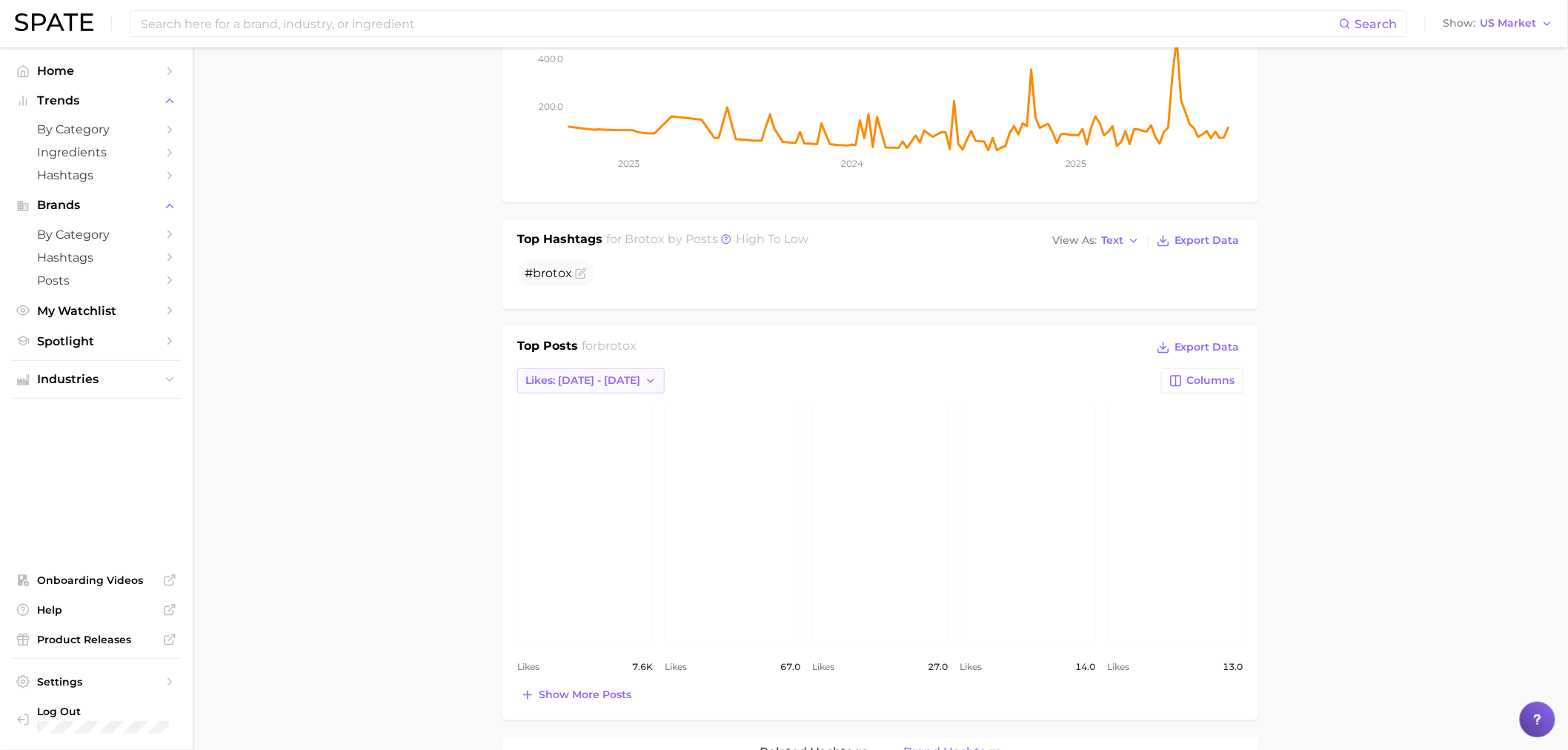
click at [582, 374] on span "Likes: Aug 31 - Sep 7" at bounding box center [582, 380] width 115 height 13
click at [611, 449] on button "Total Likes" at bounding box center [598, 462] width 163 height 27
click at [573, 374] on span "Total Likes" at bounding box center [553, 380] width 57 height 13
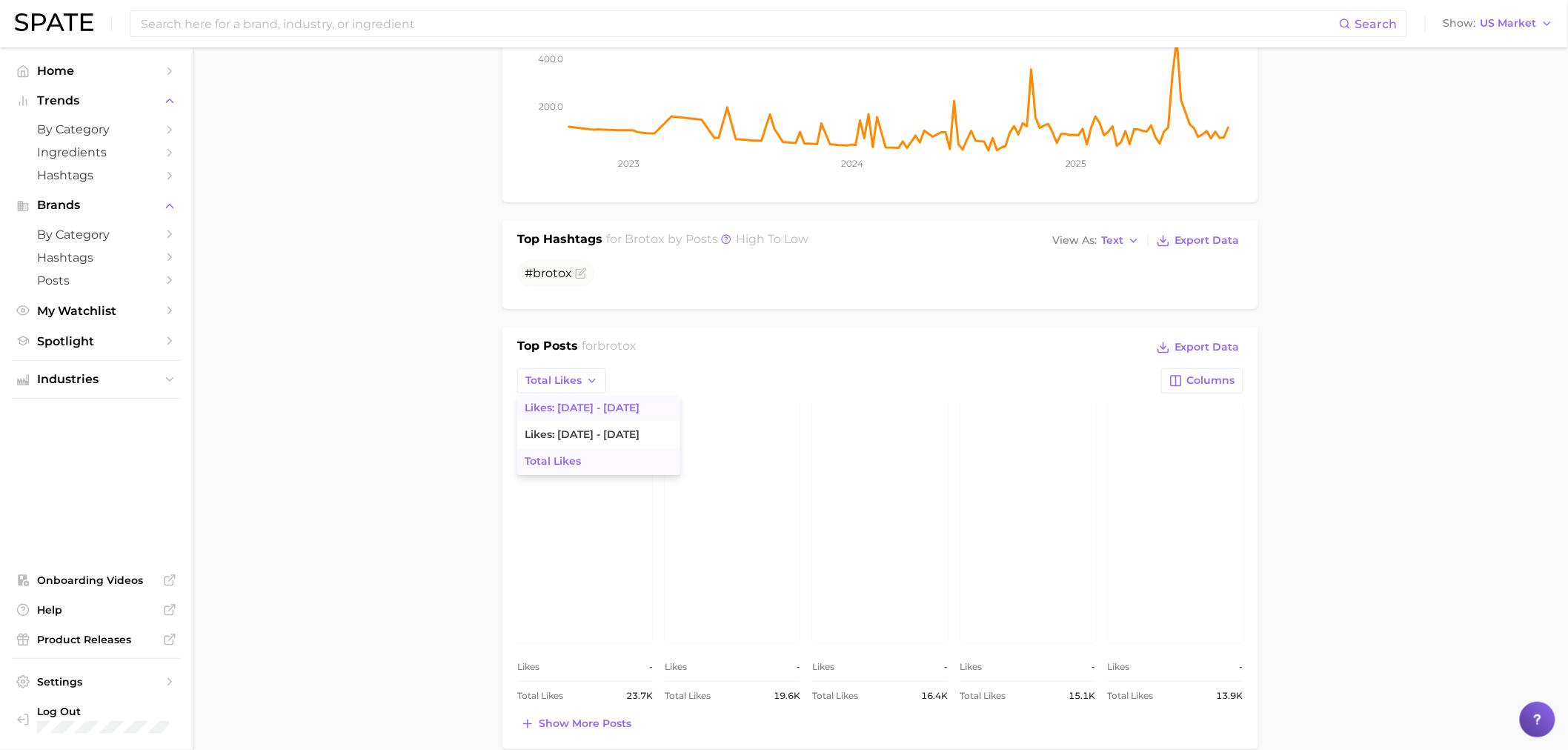
click at [603, 405] on button "Likes: Aug 31 - Sep 7" at bounding box center [598, 408] width 163 height 27
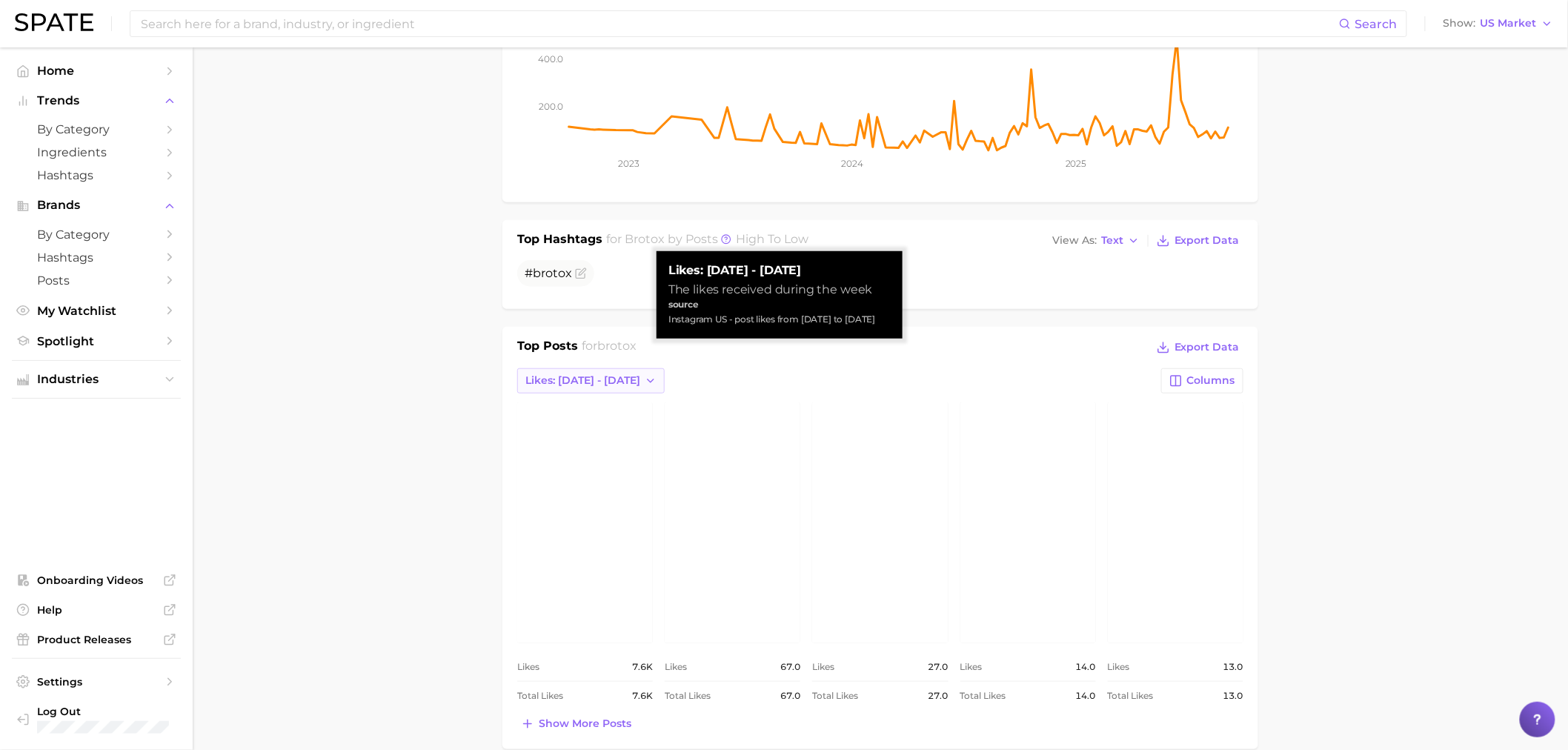
click at [587, 374] on span "Likes: Aug 31 - Sep 7" at bounding box center [582, 380] width 115 height 13
click at [604, 402] on span "Likes: Aug 31 - Sep 7" at bounding box center [582, 408] width 115 height 13
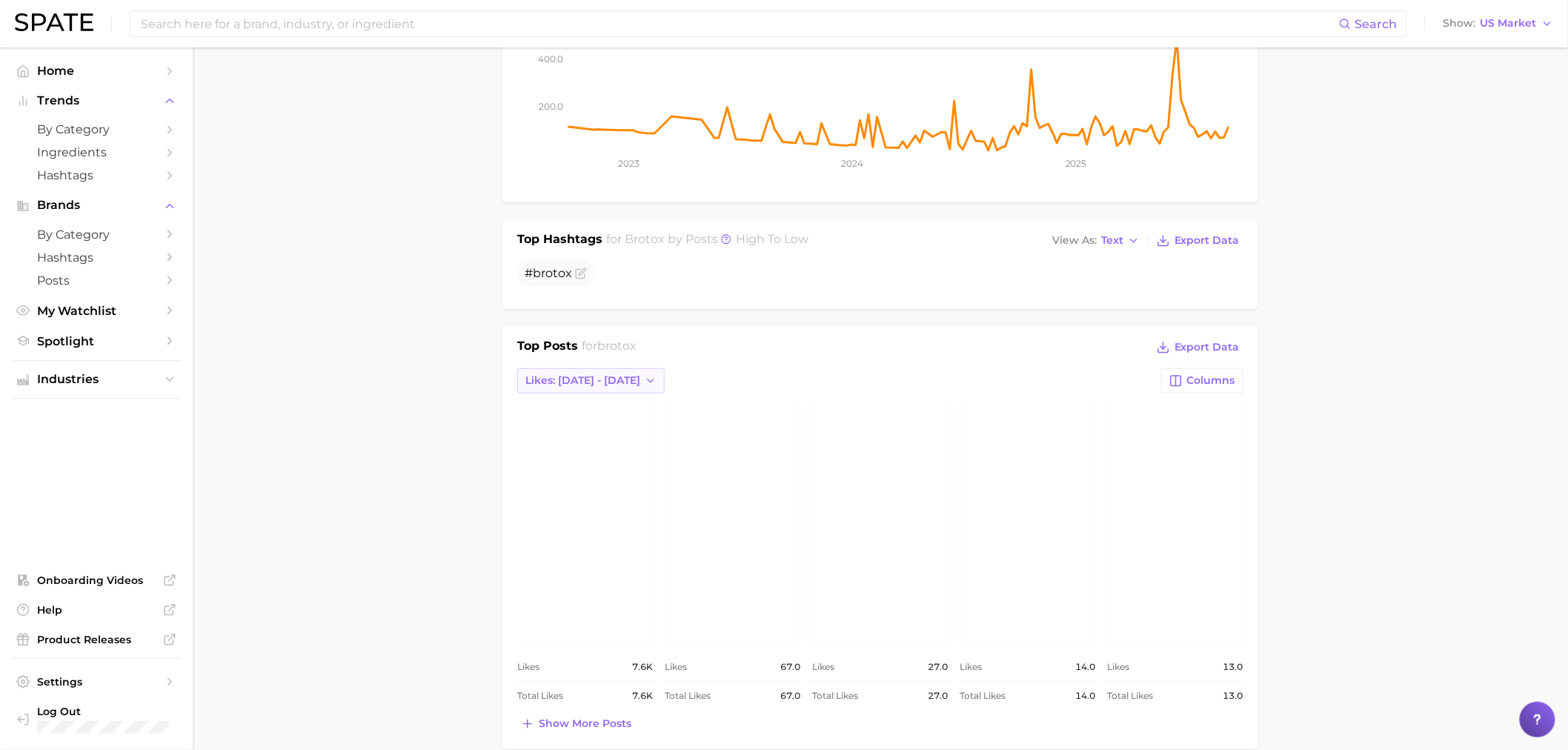
click at [603, 372] on button "Likes: Aug 31 - Sep 7" at bounding box center [591, 381] width 147 height 25
click at [613, 429] on span "Likes: Aug 24 - 31" at bounding box center [582, 435] width 115 height 13
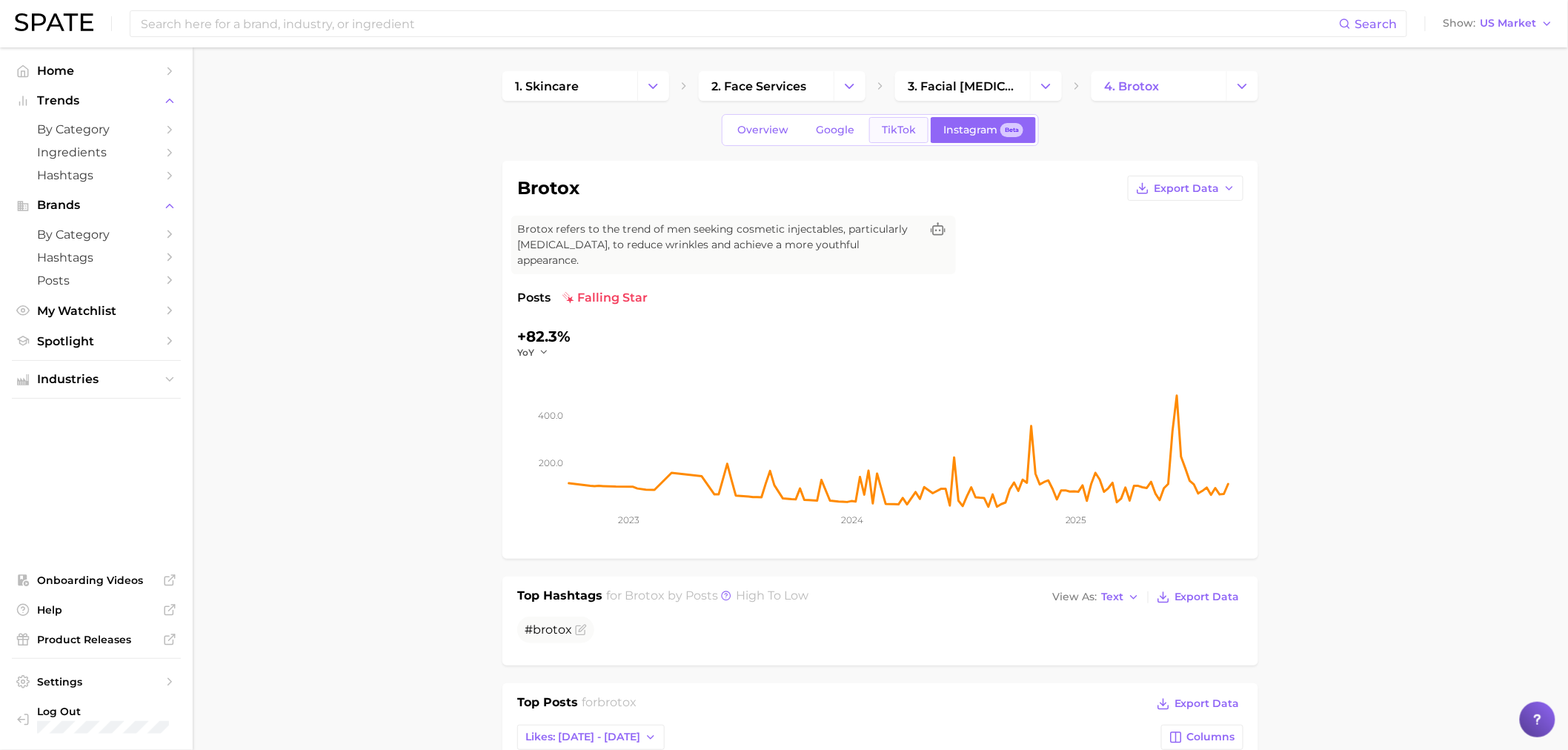
click at [901, 131] on span "TikTok" at bounding box center [899, 129] width 34 height 13
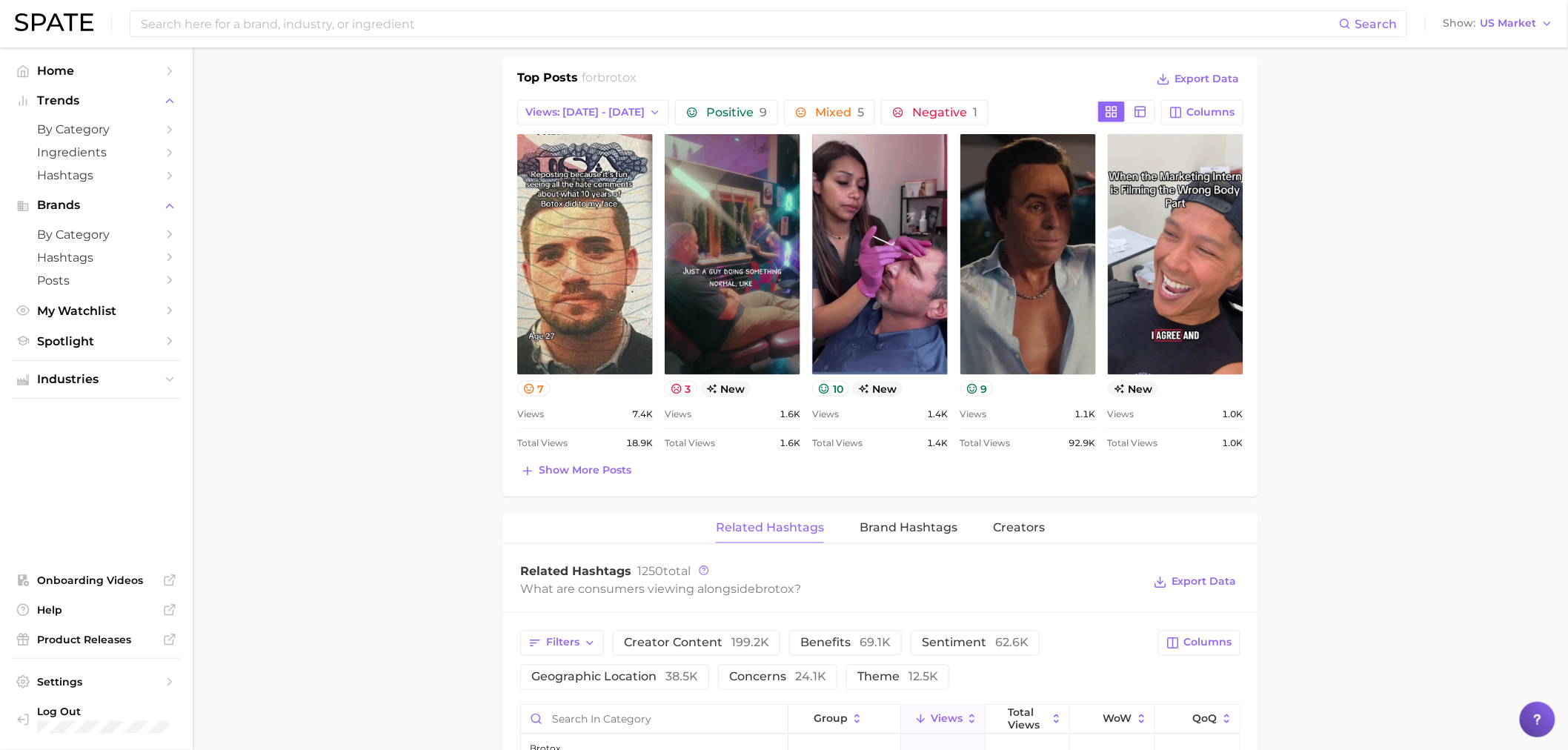
scroll to position [714, 0]
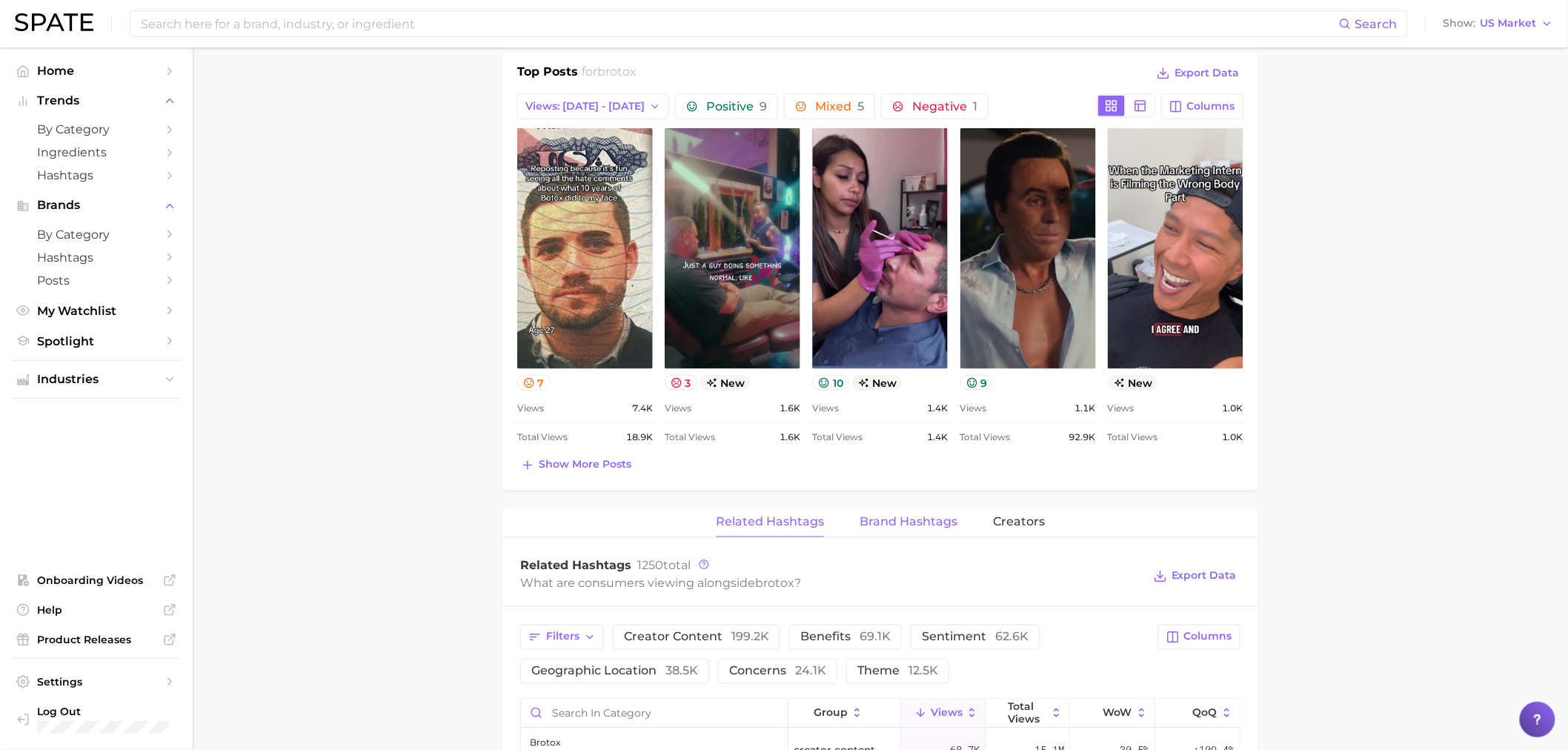
click at [928, 516] on span "Brand Hashtags" at bounding box center [909, 522] width 98 height 13
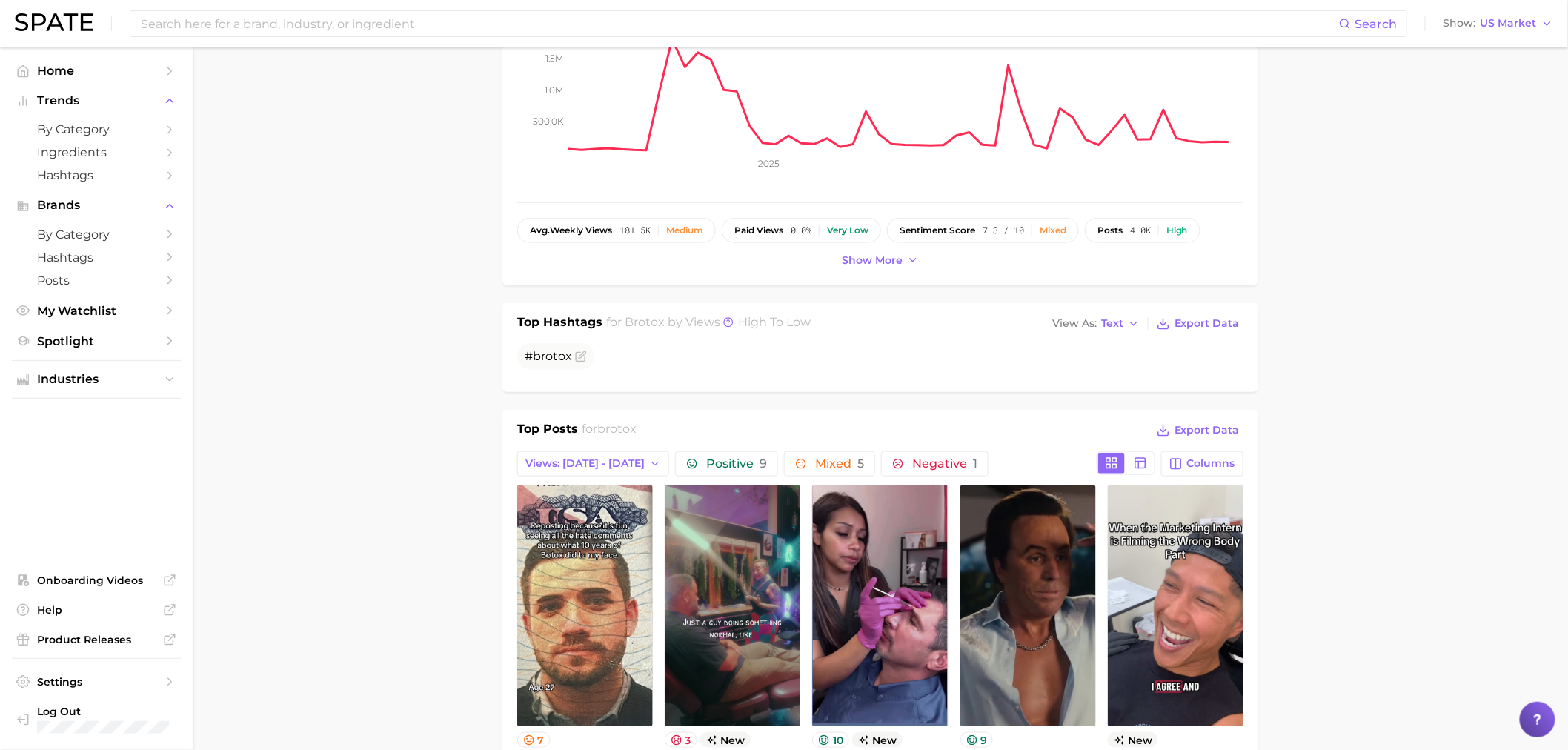
scroll to position [0, 0]
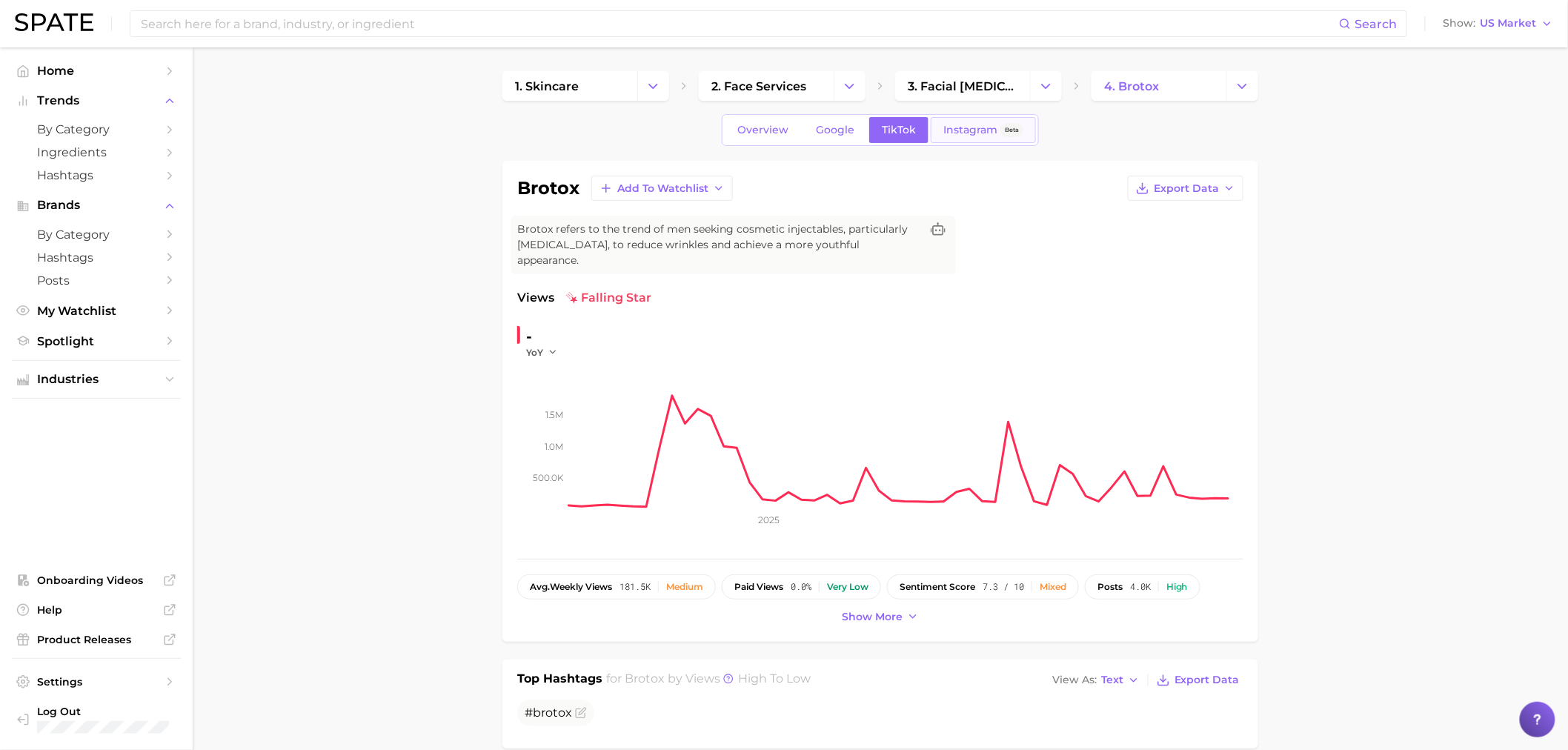
click at [960, 132] on span "Instagram" at bounding box center [970, 129] width 54 height 13
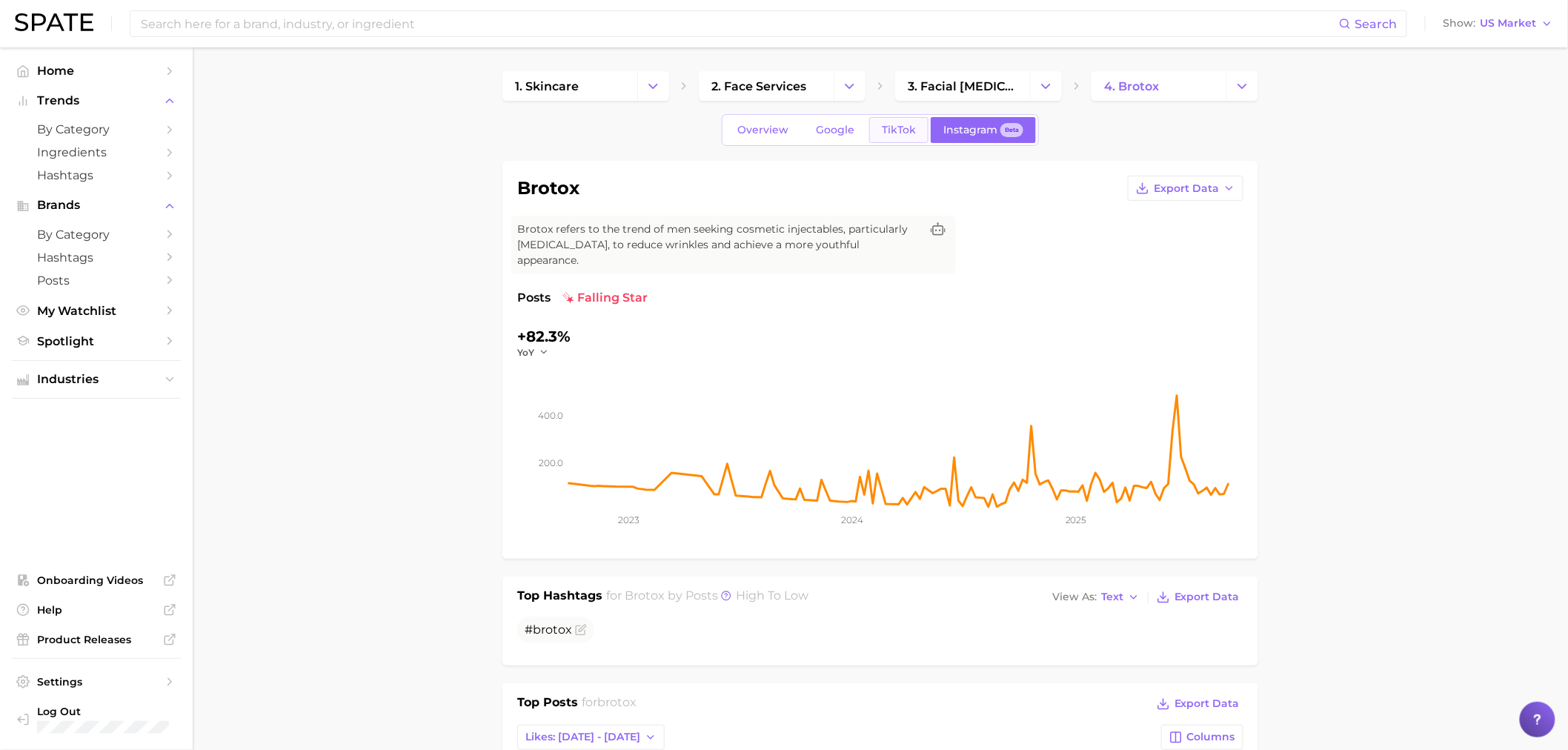
click at [893, 126] on span "TikTok" at bounding box center [899, 129] width 34 height 13
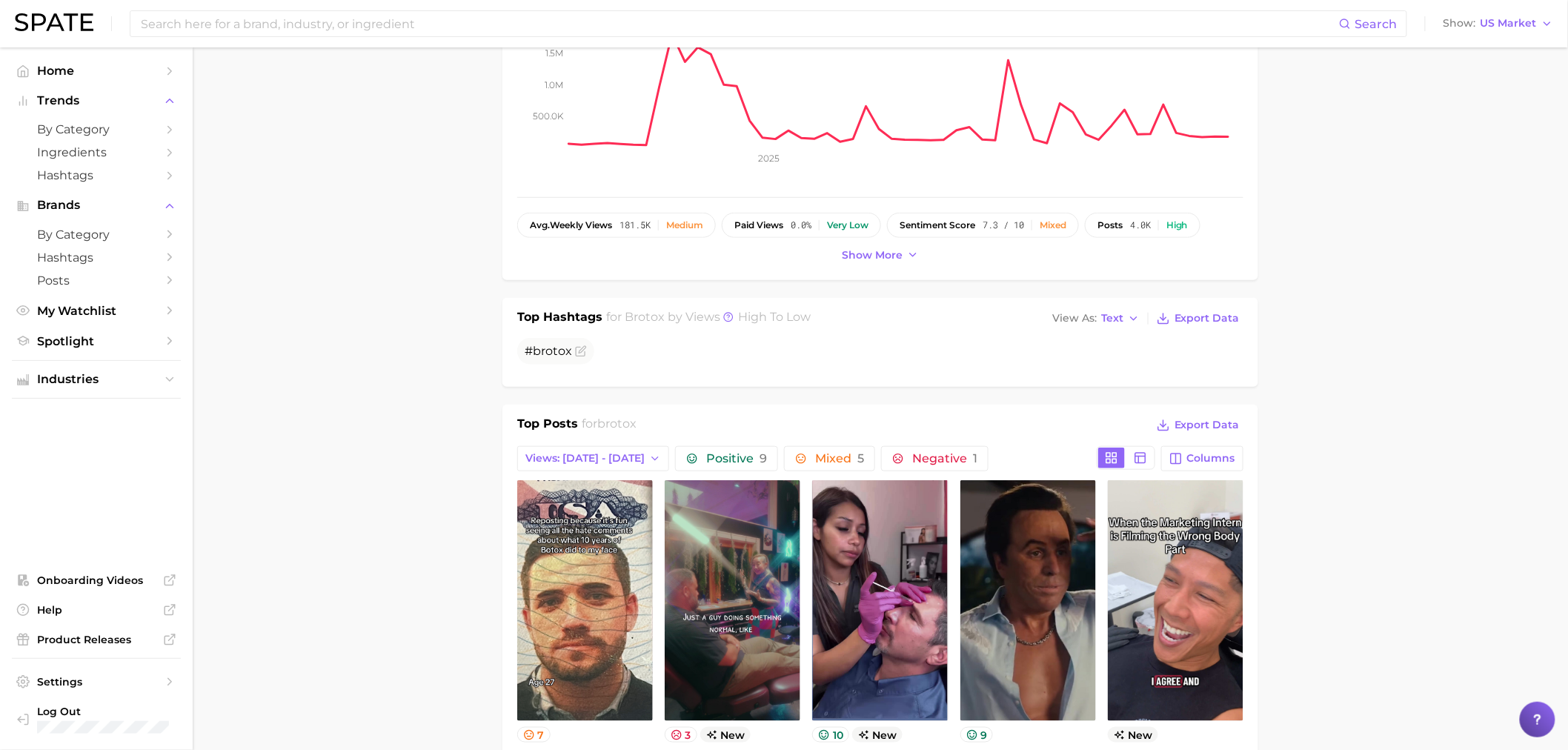
scroll to position [356, 0]
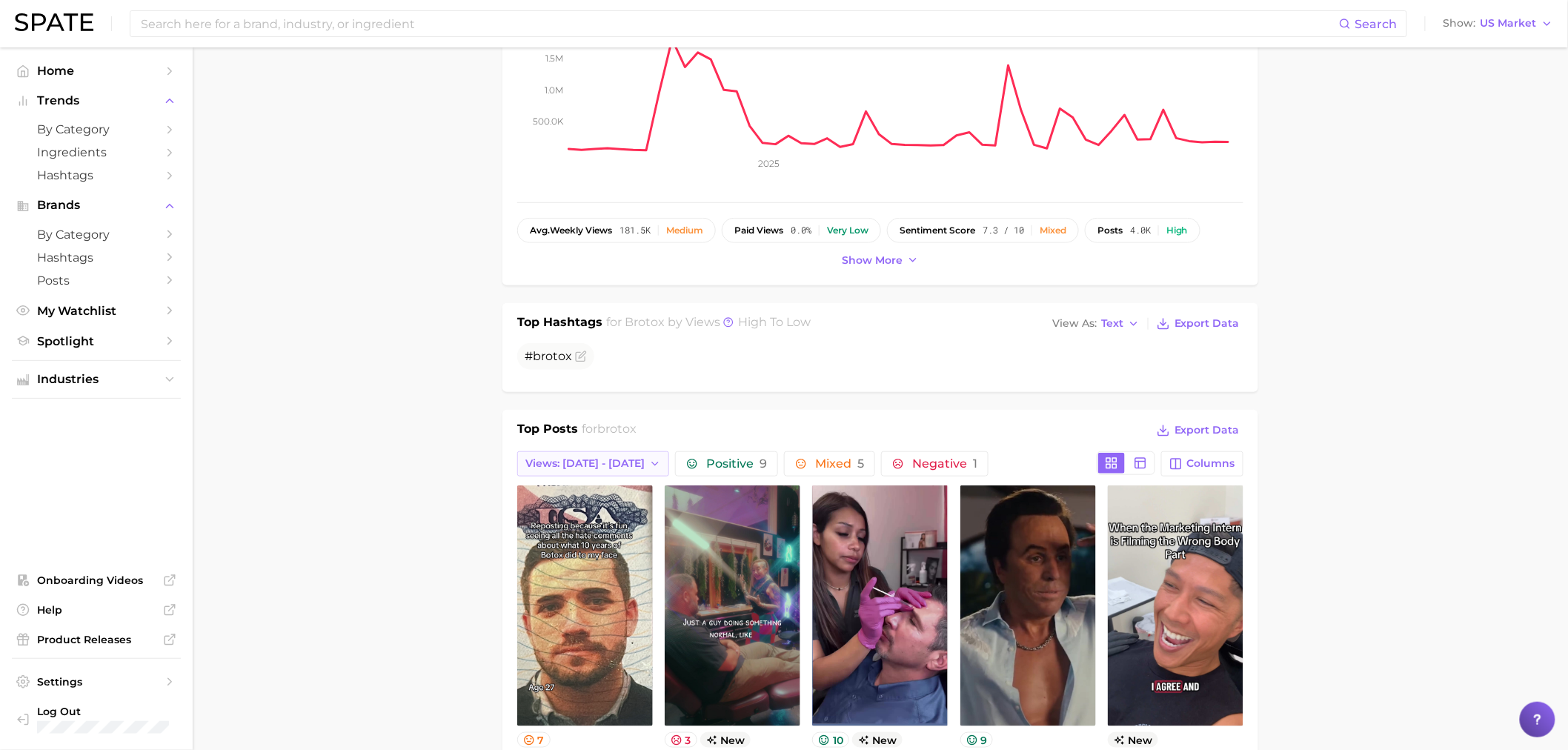
click at [635, 458] on span "Views: Aug 31 - Sep 7" at bounding box center [585, 464] width 119 height 13
click at [595, 531] on button "Total Views" at bounding box center [598, 545] width 163 height 27
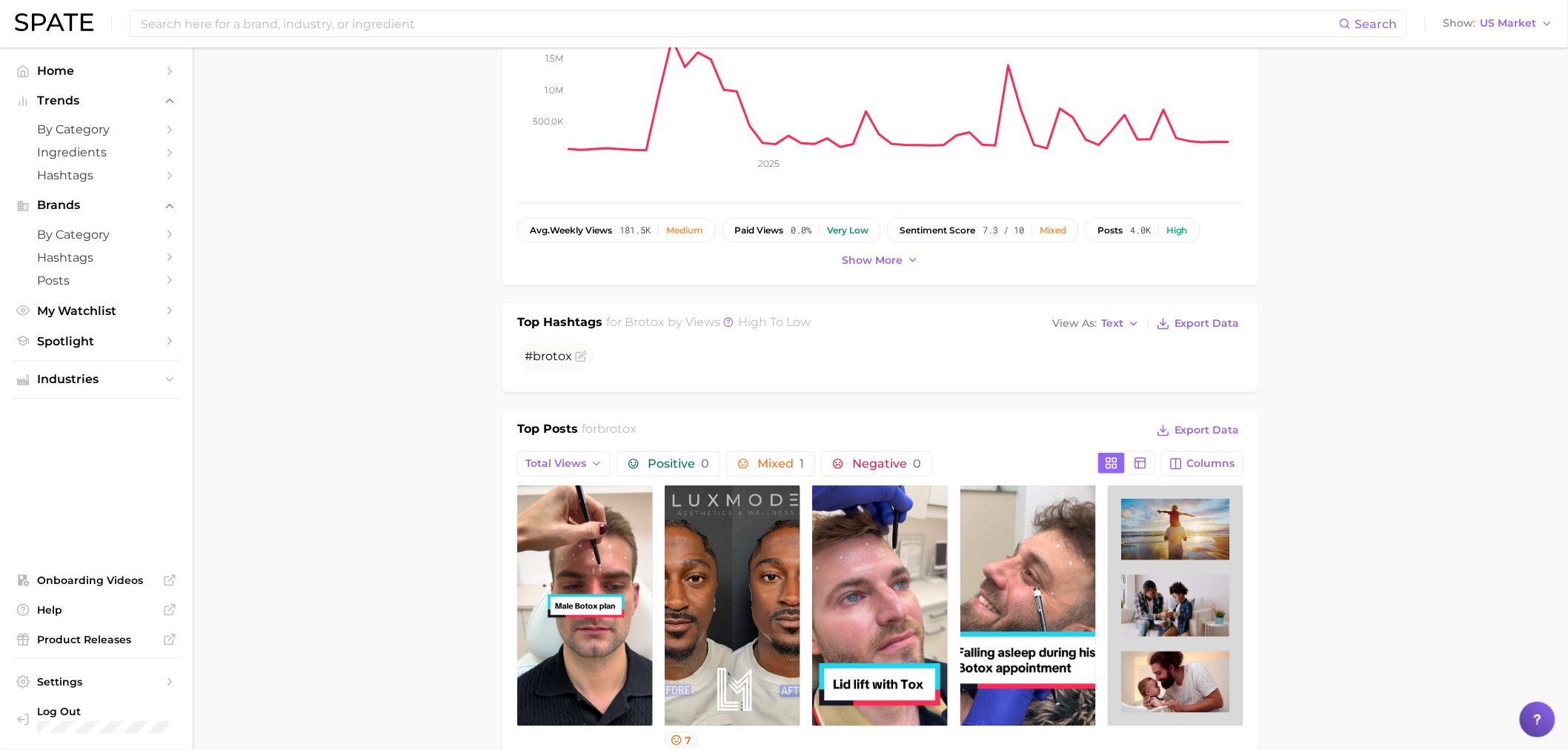
scroll to position [714, 0]
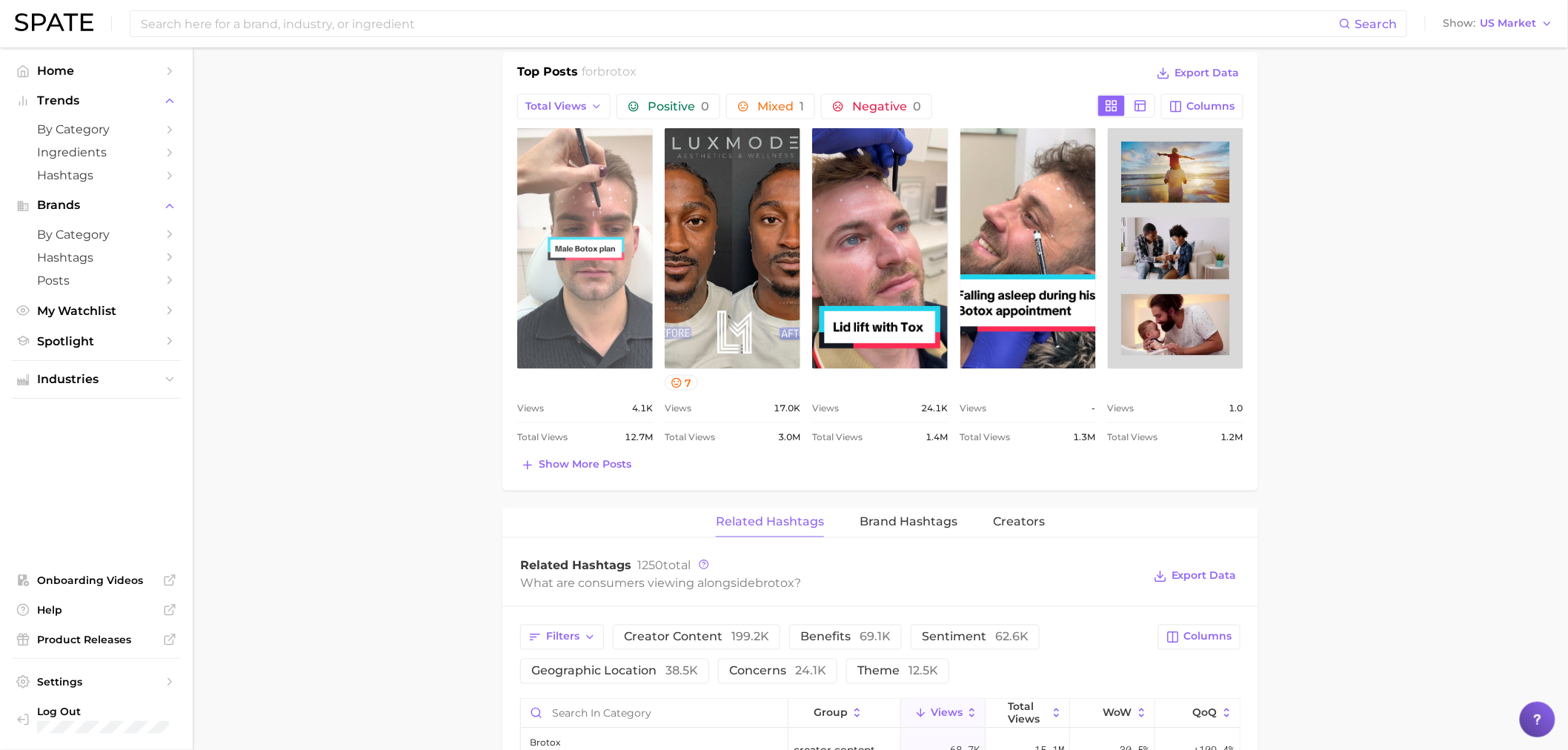
click at [603, 220] on link "view post on TikTok" at bounding box center [585, 249] width 135 height 241
